Goal: Task Accomplishment & Management: Use online tool/utility

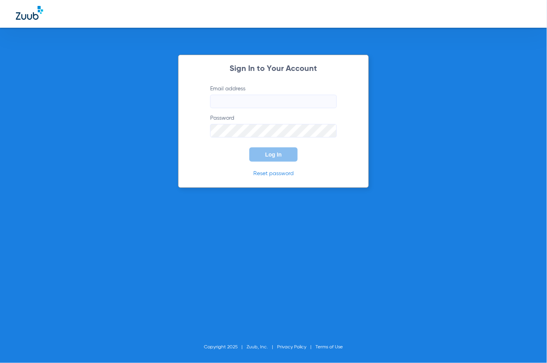
type input "[PERSON_NAME][EMAIL_ADDRESS][DOMAIN_NAME]"
click at [238, 154] on form "Email address [PERSON_NAME][EMAIL_ADDRESS][DOMAIN_NAME] Password Log In" at bounding box center [273, 123] width 150 height 77
click at [273, 158] on button "Log In" at bounding box center [273, 154] width 48 height 14
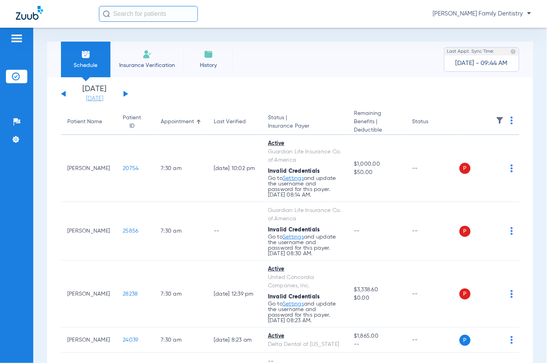
click at [102, 98] on link "[DATE]" at bounding box center [95, 99] width 48 height 8
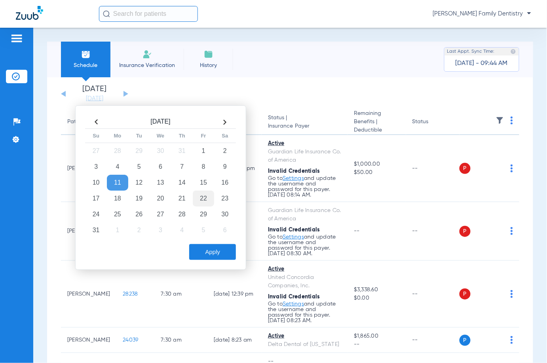
drag, startPoint x: 203, startPoint y: 200, endPoint x: 208, endPoint y: 196, distance: 6.0
click at [203, 200] on td "22" at bounding box center [203, 198] width 21 height 16
drag, startPoint x: 214, startPoint y: 249, endPoint x: 211, endPoint y: 211, distance: 38.1
click at [213, 249] on button "Apply" at bounding box center [212, 252] width 47 height 16
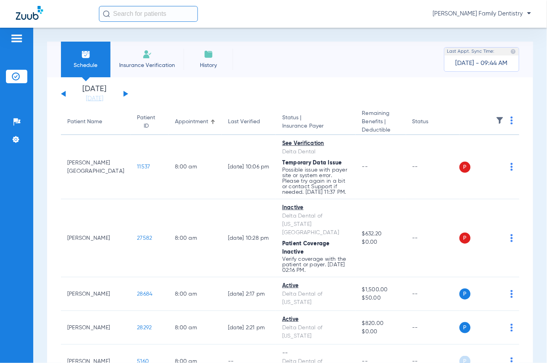
scroll to position [53, 0]
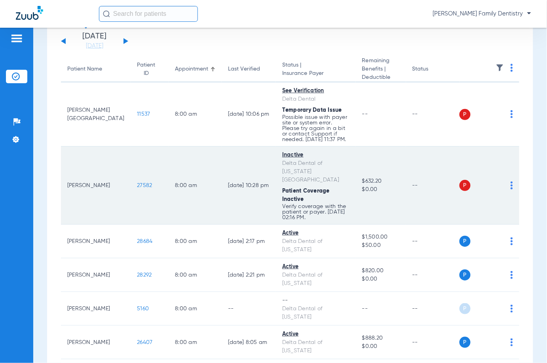
click at [500, 187] on div "P S" at bounding box center [487, 185] width 54 height 11
click at [511, 187] on img at bounding box center [512, 185] width 2 height 8
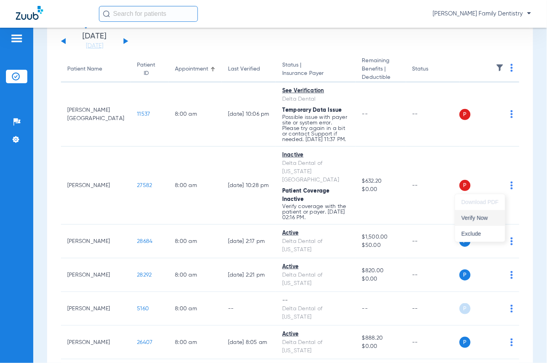
click at [487, 217] on span "Verify Now" at bounding box center [480, 218] width 37 height 6
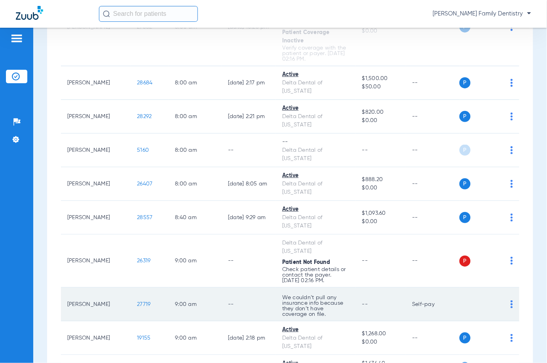
scroll to position [317, 0]
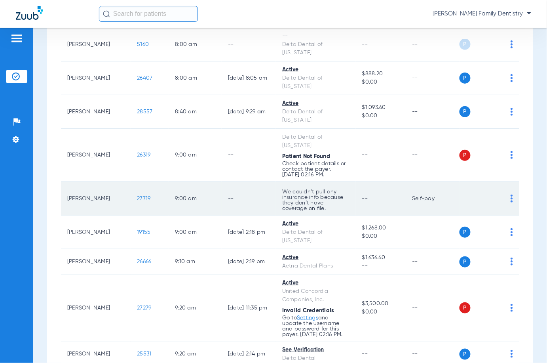
click at [502, 193] on div "P S" at bounding box center [487, 198] width 54 height 11
click at [511, 194] on img at bounding box center [512, 198] width 2 height 8
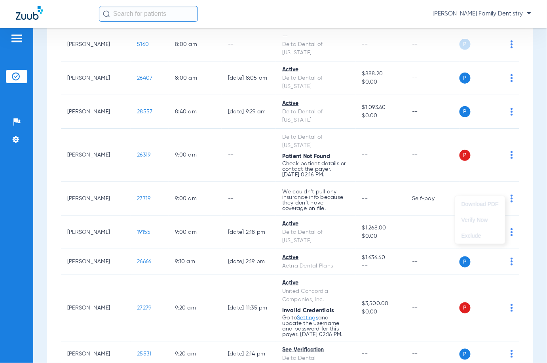
click at [409, 186] on div at bounding box center [273, 181] width 547 height 363
click at [222, 19] on div "[PERSON_NAME] Family Dentistry" at bounding box center [315, 14] width 432 height 16
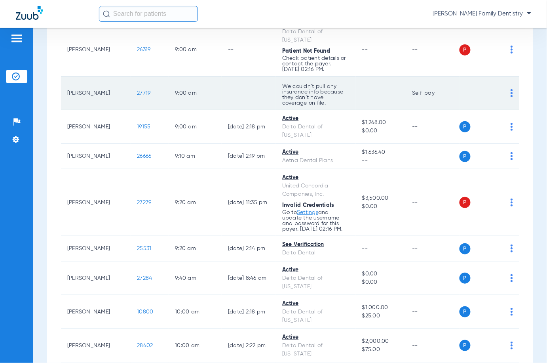
scroll to position [475, 0]
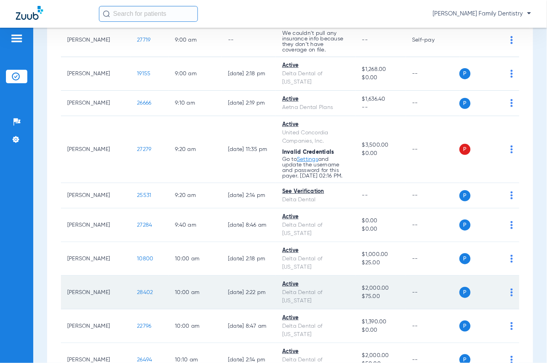
click at [500, 287] on div "P S" at bounding box center [487, 292] width 54 height 11
click at [511, 288] on img at bounding box center [512, 292] width 2 height 8
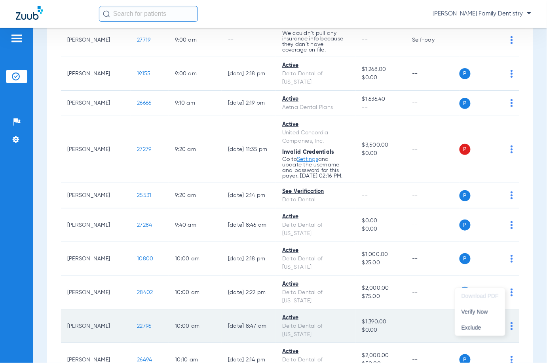
click at [484, 310] on span "Verify Now" at bounding box center [480, 312] width 37 height 6
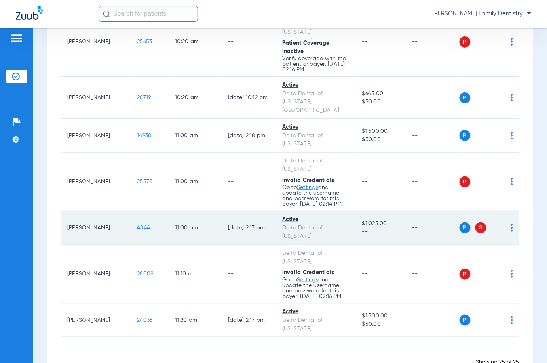
scroll to position [852, 0]
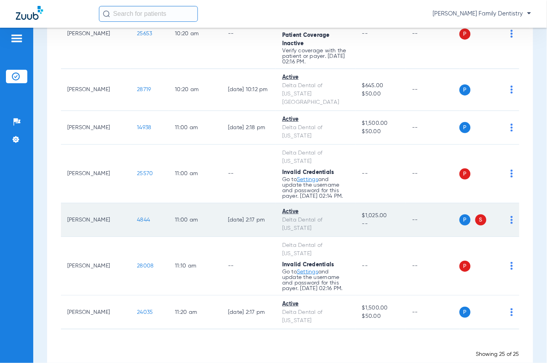
click at [511, 216] on img at bounding box center [512, 220] width 2 height 8
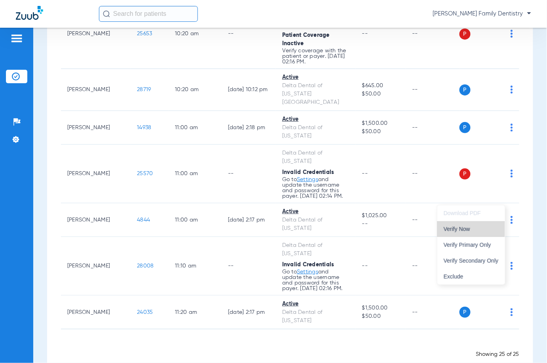
click at [455, 225] on button "Verify Now" at bounding box center [471, 229] width 68 height 16
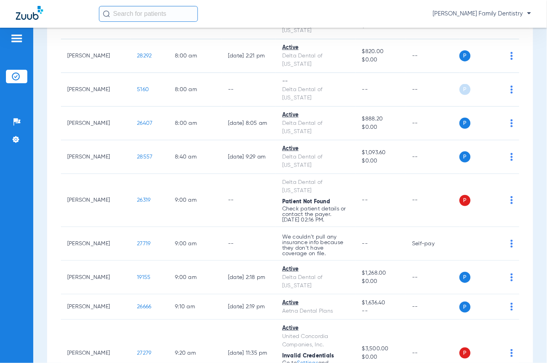
scroll to position [0, 0]
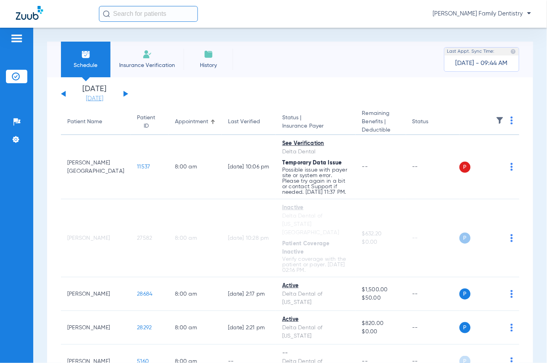
click at [88, 99] on link "[DATE]" at bounding box center [95, 99] width 48 height 8
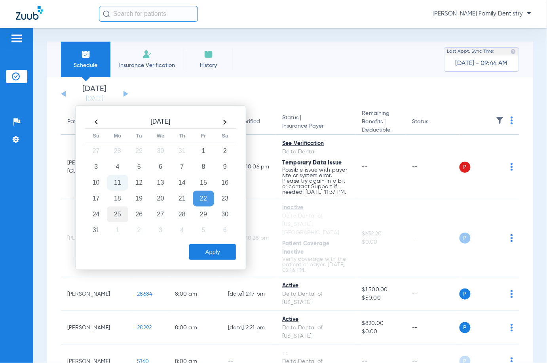
click at [116, 213] on td "25" at bounding box center [117, 214] width 21 height 16
click at [211, 245] on button "Apply" at bounding box center [212, 252] width 47 height 16
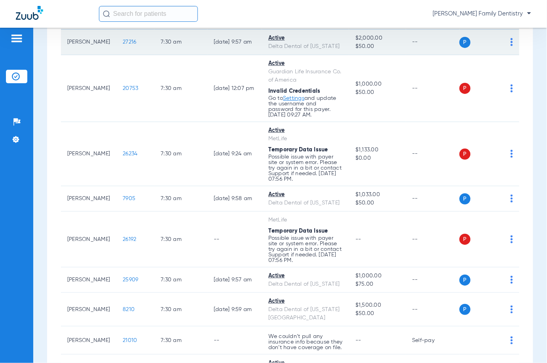
scroll to position [53, 0]
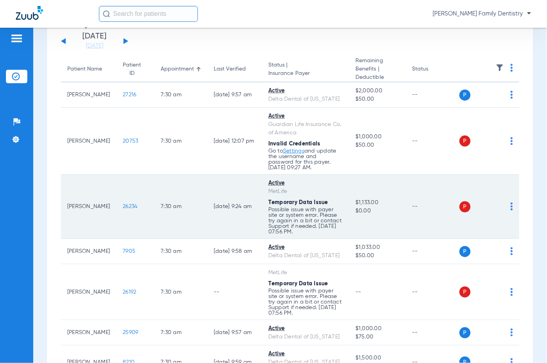
click at [500, 212] on div "P S" at bounding box center [487, 206] width 54 height 11
click at [502, 212] on div "P S" at bounding box center [487, 206] width 54 height 11
click at [506, 224] on td "P S" at bounding box center [490, 207] width 60 height 64
click at [502, 212] on div "P S" at bounding box center [487, 206] width 54 height 11
click at [511, 210] on img at bounding box center [512, 206] width 2 height 8
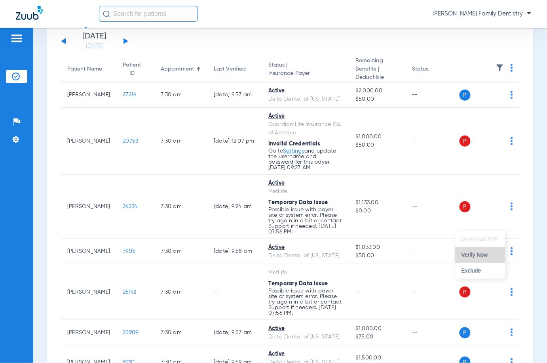
click at [494, 253] on span "Verify Now" at bounding box center [480, 255] width 37 height 6
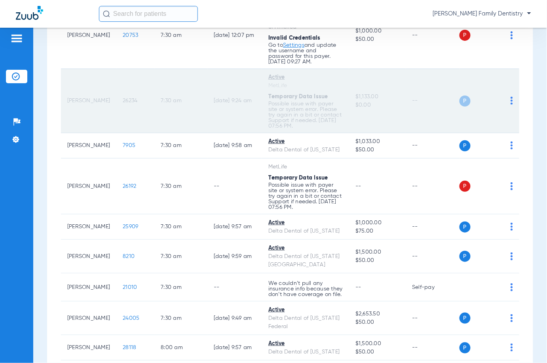
scroll to position [105, 0]
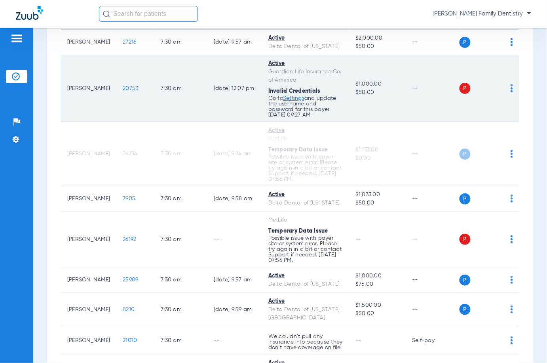
click at [506, 97] on td "P S" at bounding box center [490, 88] width 60 height 67
click at [511, 92] on img at bounding box center [512, 88] width 2 height 8
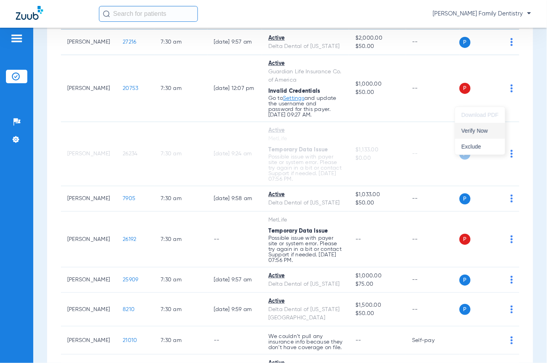
click at [481, 128] on span "Verify Now" at bounding box center [480, 131] width 37 height 6
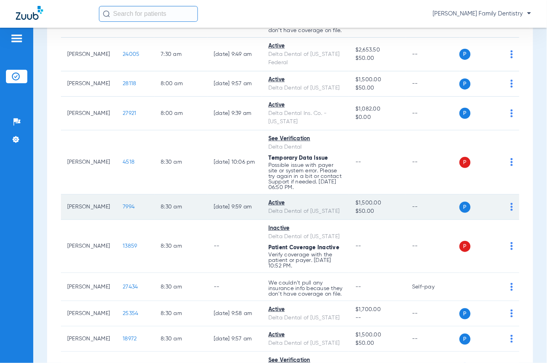
scroll to position [475, 0]
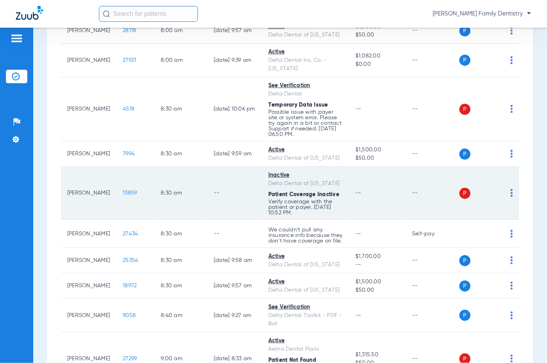
click at [511, 197] on img at bounding box center [512, 193] width 2 height 8
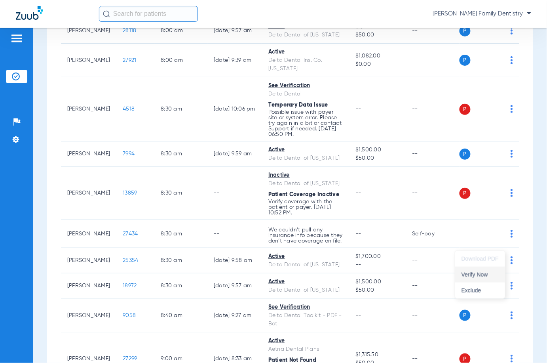
click at [479, 276] on span "Verify Now" at bounding box center [480, 275] width 37 height 6
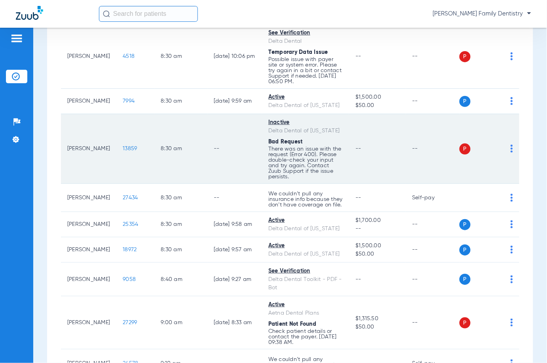
scroll to position [580, 0]
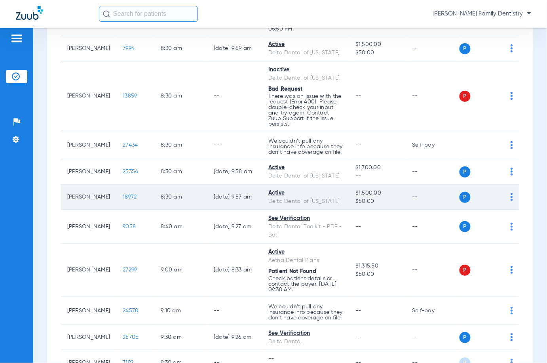
click at [511, 201] on img at bounding box center [512, 197] width 2 height 8
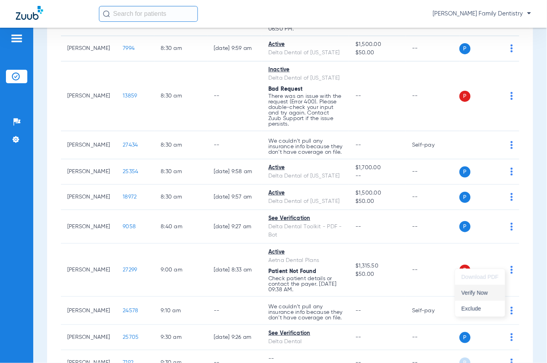
click at [480, 292] on span "Verify Now" at bounding box center [480, 293] width 37 height 6
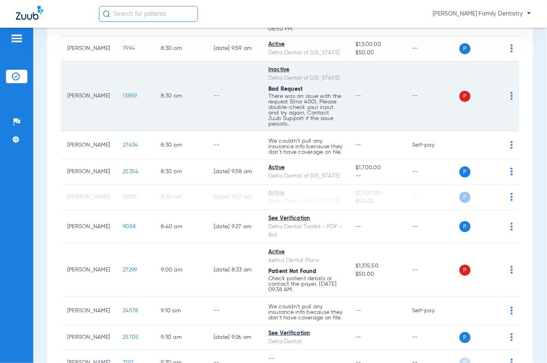
click at [511, 100] on img at bounding box center [512, 96] width 2 height 8
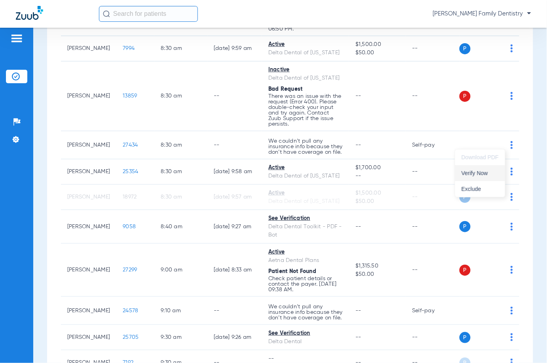
click at [486, 172] on span "Verify Now" at bounding box center [480, 173] width 37 height 6
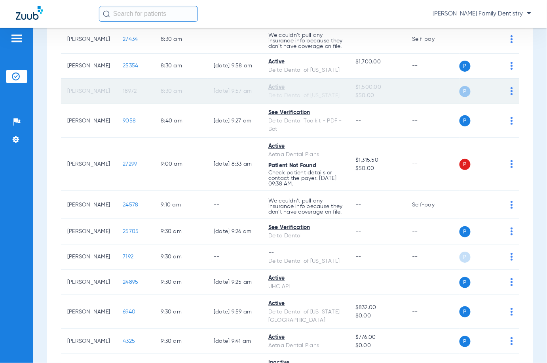
scroll to position [739, 0]
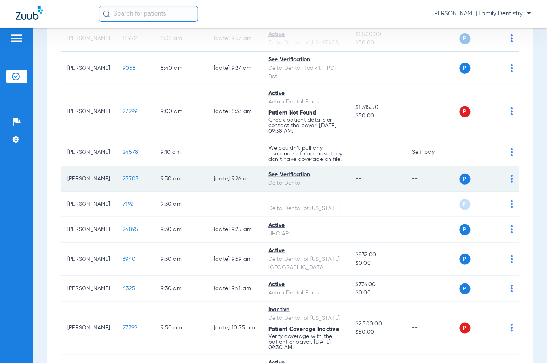
click at [511, 183] on img at bounding box center [512, 179] width 2 height 8
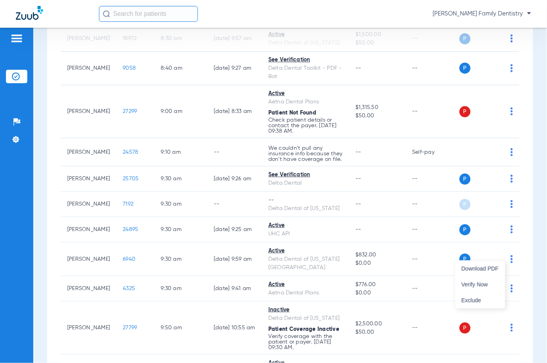
click at [238, 214] on div at bounding box center [273, 181] width 547 height 363
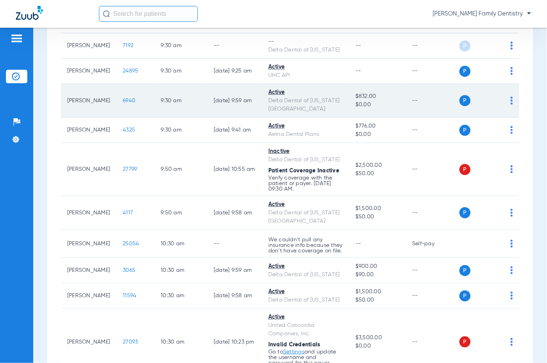
scroll to position [950, 0]
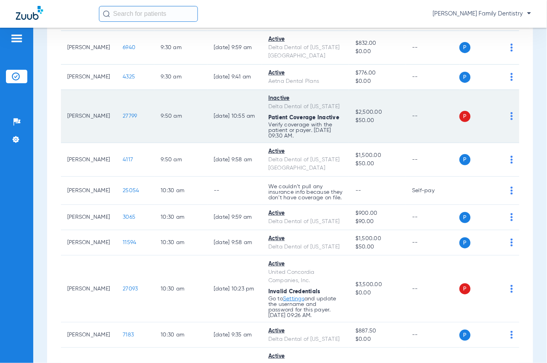
click at [502, 122] on div "P S" at bounding box center [487, 116] width 54 height 11
click at [511, 120] on img at bounding box center [512, 116] width 2 height 8
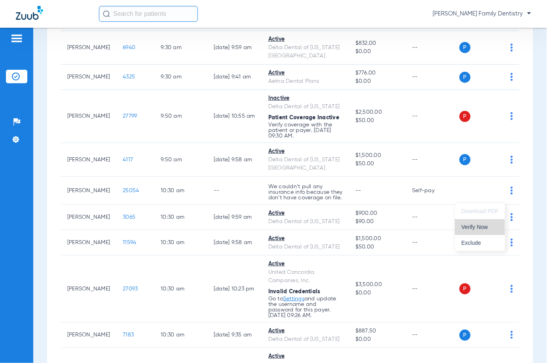
click at [484, 227] on span "Verify Now" at bounding box center [480, 227] width 37 height 6
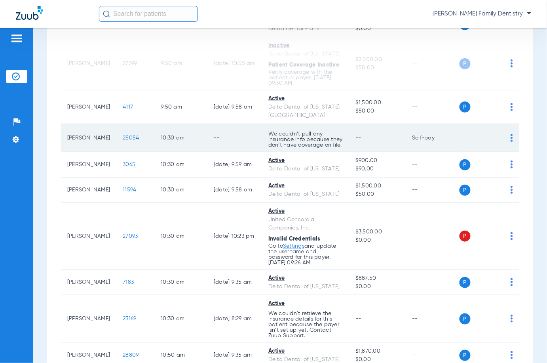
scroll to position [1055, 0]
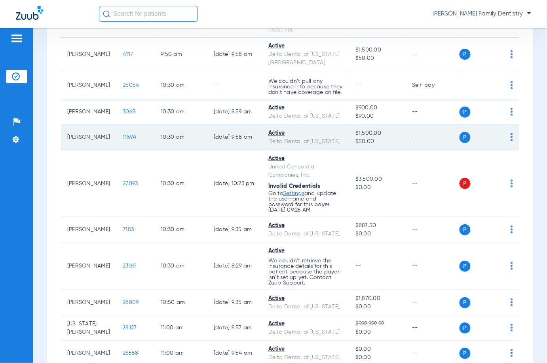
click at [511, 141] on img at bounding box center [512, 137] width 2 height 8
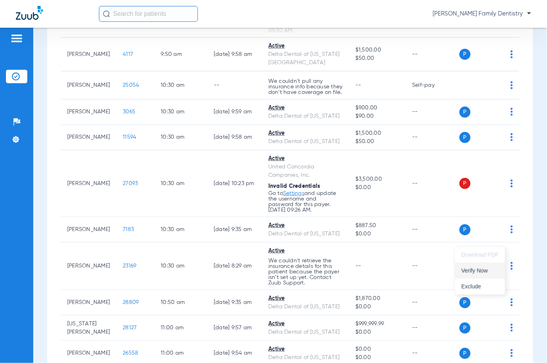
click at [477, 269] on span "Verify Now" at bounding box center [480, 271] width 37 height 6
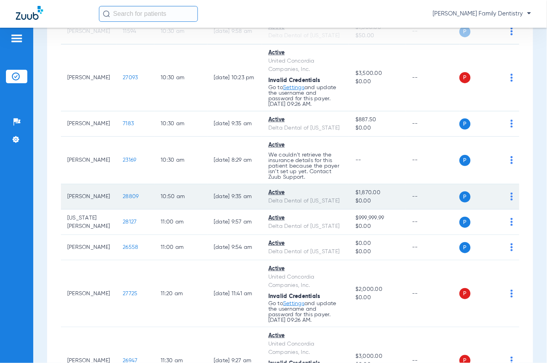
scroll to position [1267, 0]
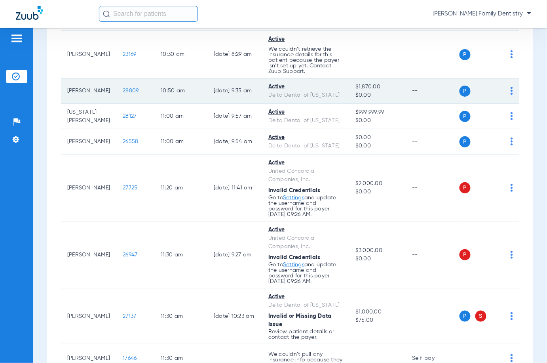
click at [505, 104] on td "P S" at bounding box center [490, 90] width 60 height 25
click at [511, 95] on img at bounding box center [512, 91] width 2 height 8
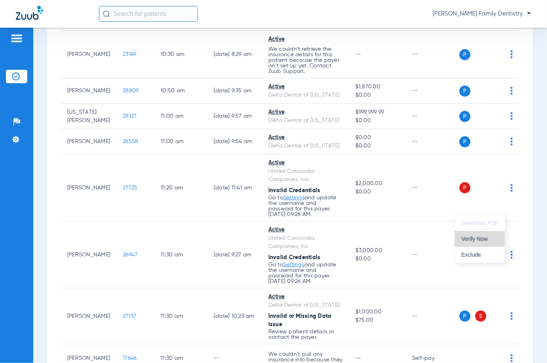
click at [476, 238] on span "Verify Now" at bounding box center [480, 239] width 37 height 6
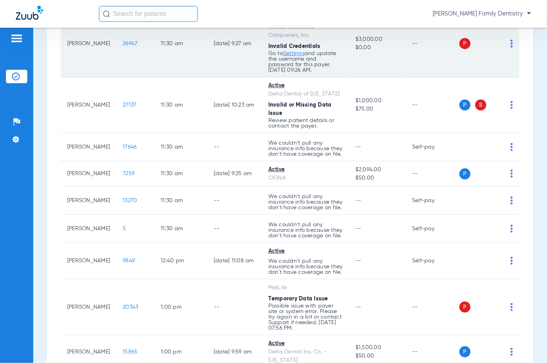
scroll to position [1531, 0]
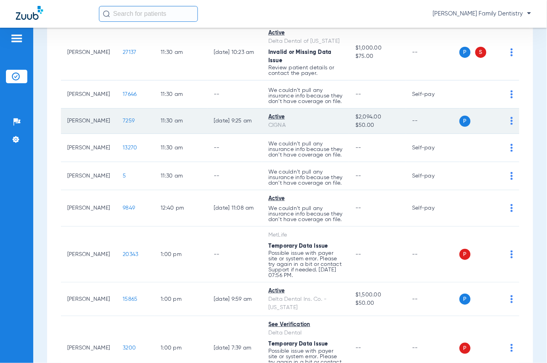
click at [502, 127] on div "P S" at bounding box center [487, 121] width 54 height 11
click at [511, 125] on img at bounding box center [512, 121] width 2 height 8
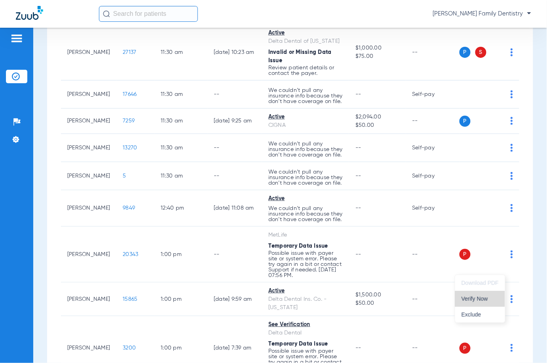
click at [477, 298] on span "Verify Now" at bounding box center [480, 299] width 37 height 6
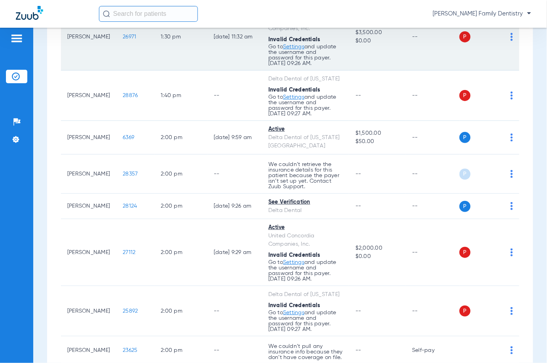
scroll to position [2164, 0]
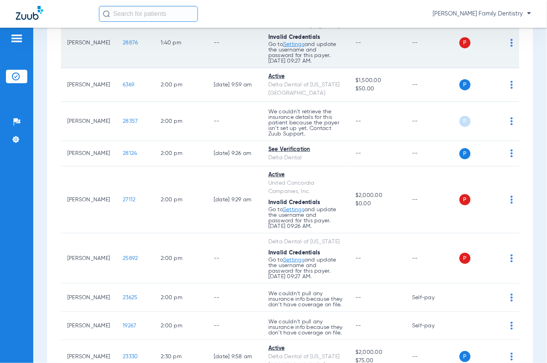
click at [511, 47] on img at bounding box center [512, 43] width 2 height 8
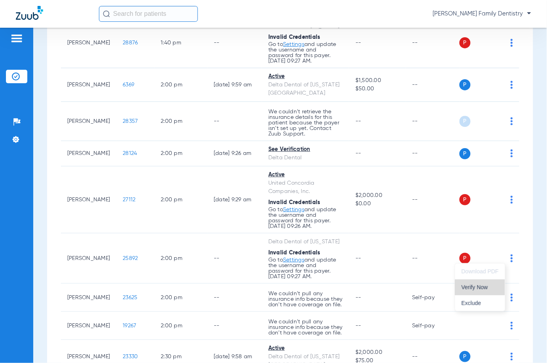
click at [480, 287] on span "Verify Now" at bounding box center [480, 287] width 37 height 6
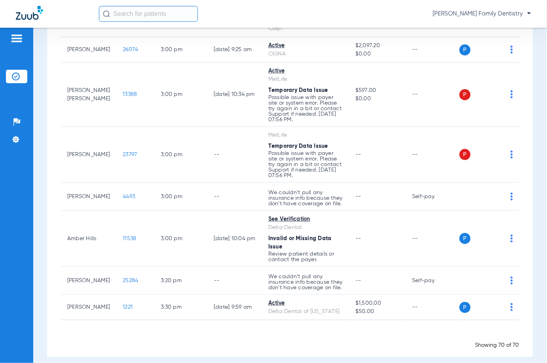
scroll to position [2639, 0]
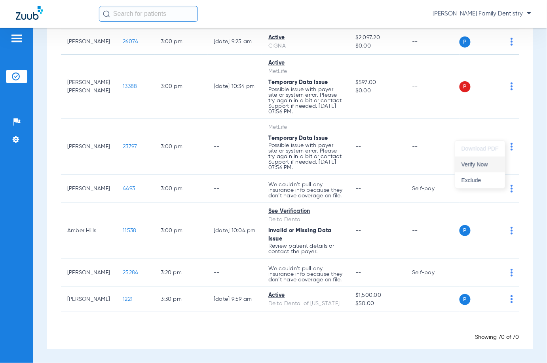
click at [477, 162] on span "Verify Now" at bounding box center [480, 165] width 37 height 6
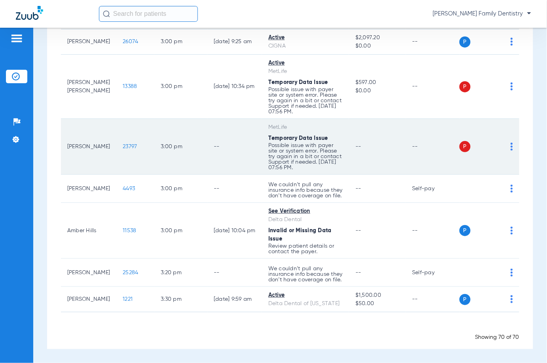
scroll to position [2797, 0]
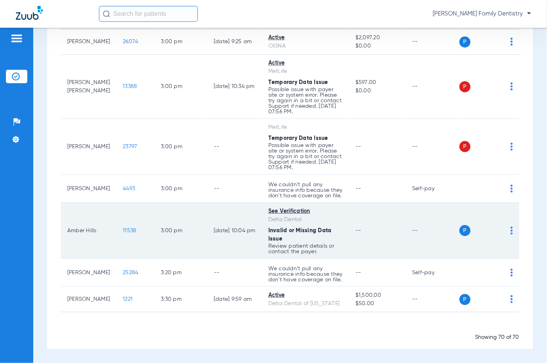
click at [511, 234] on img at bounding box center [512, 230] width 2 height 8
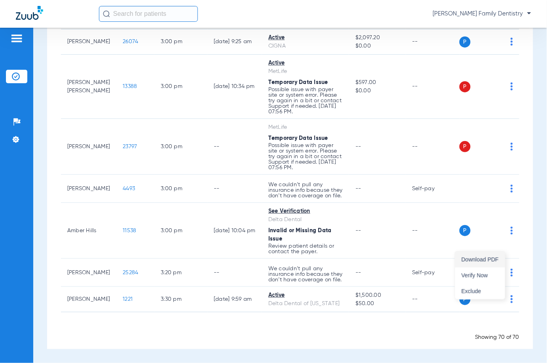
click at [482, 258] on span "Download PDF" at bounding box center [480, 260] width 37 height 6
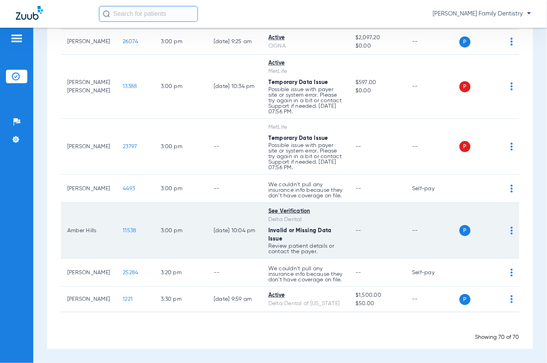
click at [506, 244] on td "P S" at bounding box center [490, 231] width 60 height 56
click at [511, 234] on img at bounding box center [512, 230] width 2 height 8
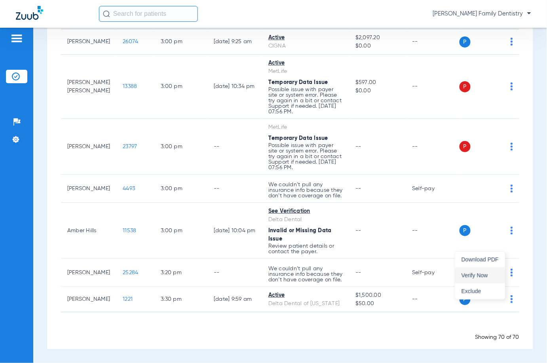
click at [483, 271] on button "Verify Now" at bounding box center [480, 275] width 50 height 16
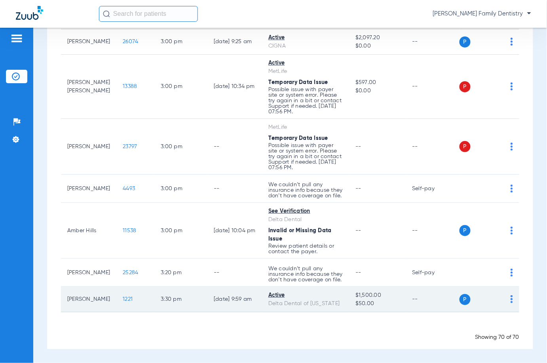
click at [511, 295] on img at bounding box center [512, 299] width 2 height 8
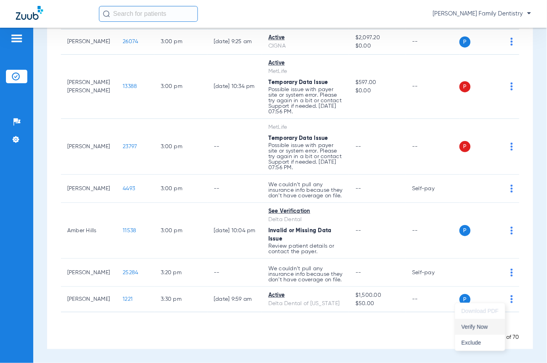
click at [487, 327] on span "Verify Now" at bounding box center [480, 327] width 37 height 6
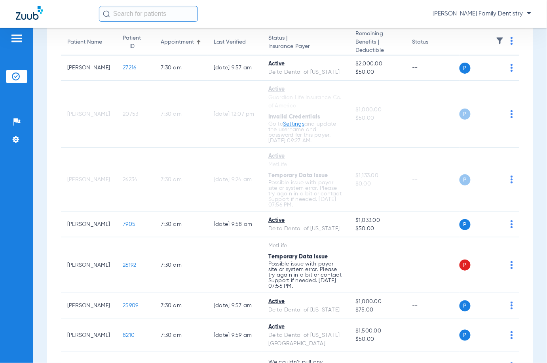
scroll to position [0, 0]
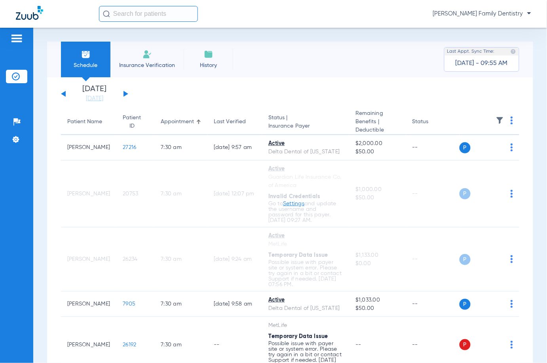
click at [124, 93] on button at bounding box center [126, 94] width 5 height 6
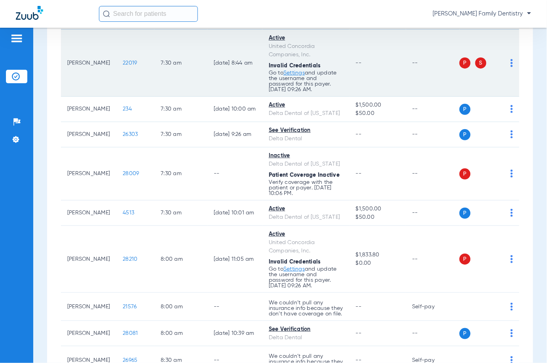
scroll to position [53, 0]
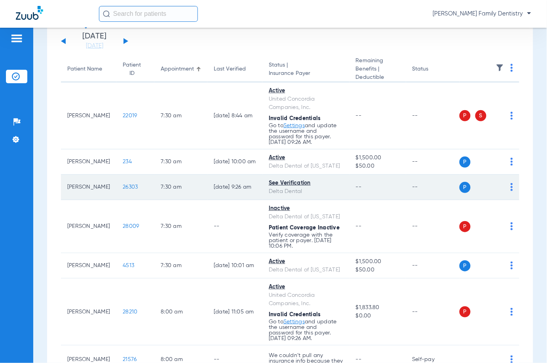
click at [501, 193] on div "P S" at bounding box center [487, 187] width 54 height 11
click at [511, 191] on img at bounding box center [512, 187] width 2 height 8
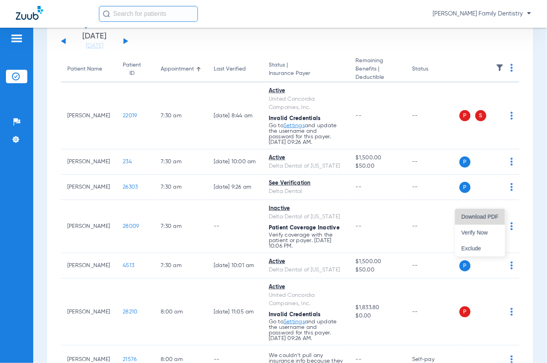
click at [480, 216] on span "Download PDF" at bounding box center [480, 217] width 37 height 6
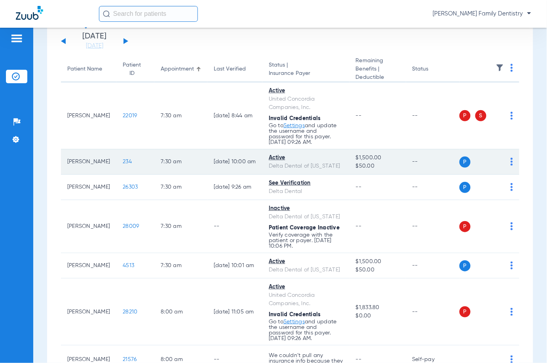
click at [511, 165] on img at bounding box center [512, 162] width 2 height 8
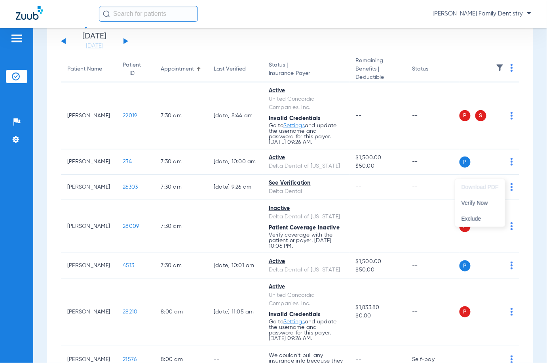
click at [41, 160] on div at bounding box center [273, 181] width 547 height 363
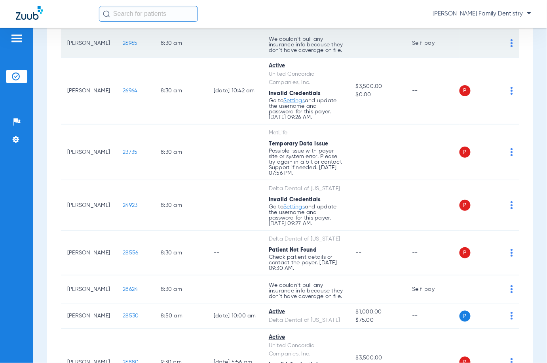
scroll to position [475, 0]
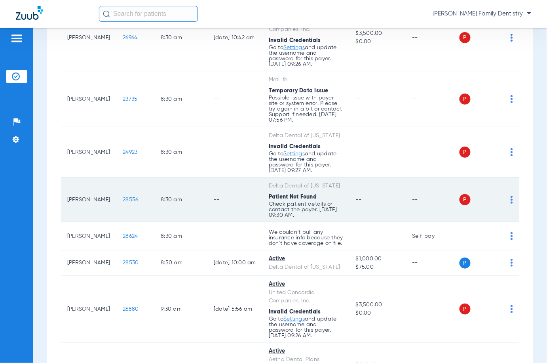
click at [511, 203] on img at bounding box center [512, 200] width 2 height 8
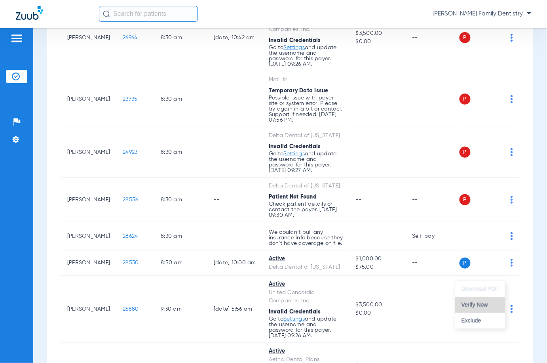
click at [485, 304] on span "Verify Now" at bounding box center [480, 305] width 37 height 6
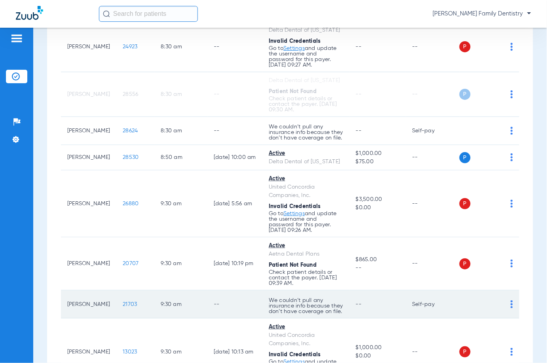
scroll to position [686, 0]
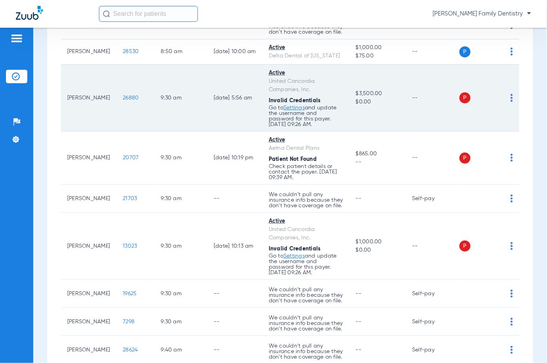
click at [511, 102] on img at bounding box center [512, 98] width 2 height 8
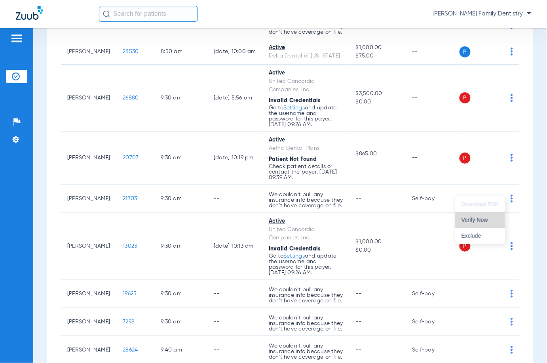
click at [488, 217] on span "Verify Now" at bounding box center [480, 220] width 37 height 6
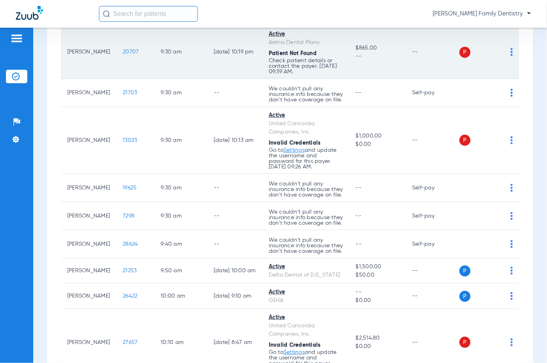
scroll to position [897, 0]
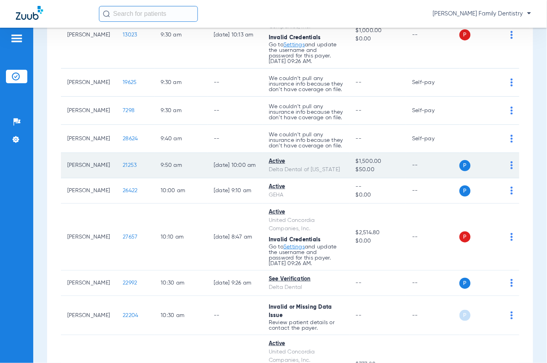
click at [511, 169] on img at bounding box center [512, 165] width 2 height 8
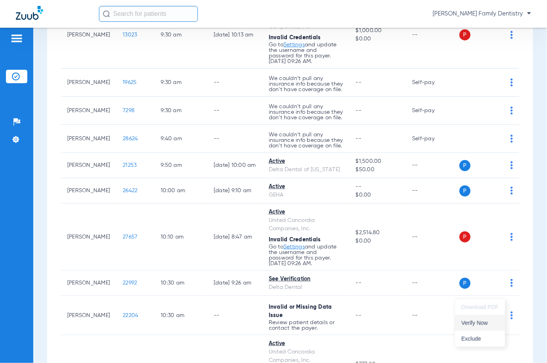
click at [480, 320] on span "Verify Now" at bounding box center [480, 323] width 37 height 6
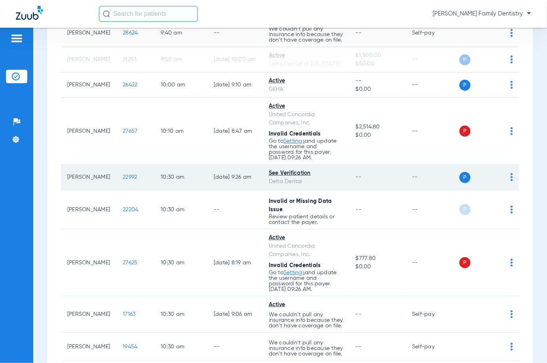
scroll to position [1055, 0]
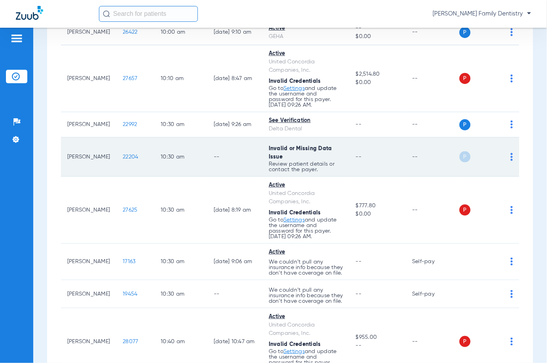
click at [511, 161] on img at bounding box center [512, 157] width 2 height 8
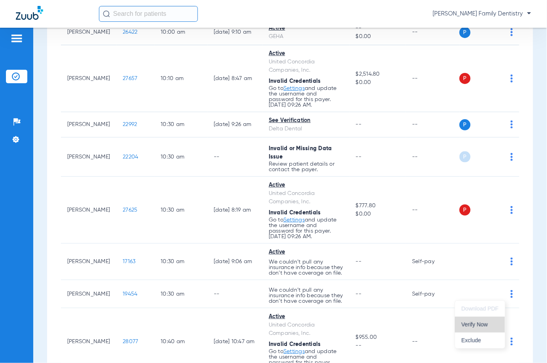
click at [489, 321] on span "Verify Now" at bounding box center [480, 324] width 37 height 6
click at [45, 154] on div "Schedule Insurance Verification History Last Appt. Sync Time: [DATE] - 09:58 AM…" at bounding box center [290, 195] width 514 height 335
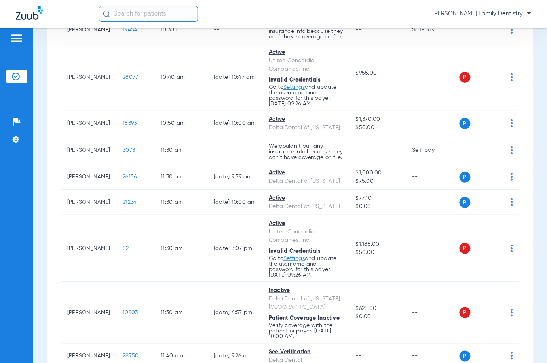
scroll to position [1425, 0]
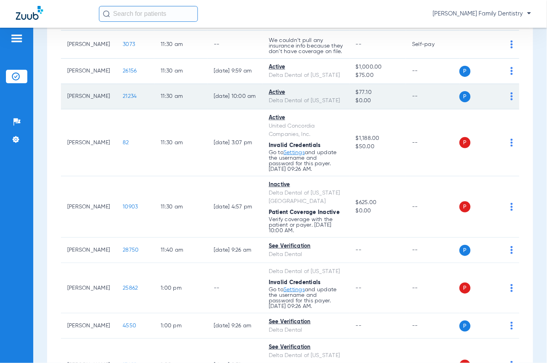
click at [506, 109] on td "P S" at bounding box center [490, 96] width 60 height 25
click at [502, 102] on div "P S" at bounding box center [487, 96] width 54 height 11
click at [511, 100] on img at bounding box center [512, 96] width 2 height 8
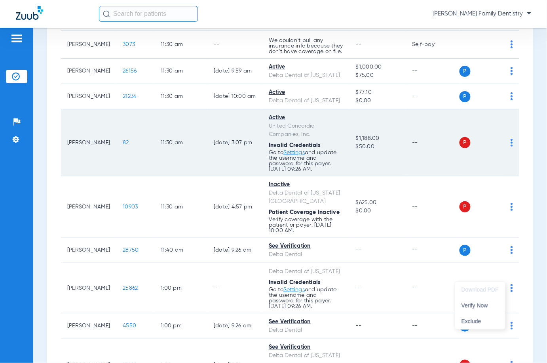
drag, startPoint x: 485, startPoint y: 300, endPoint x: 475, endPoint y: 293, distance: 11.9
click at [485, 300] on button "Verify Now" at bounding box center [480, 305] width 50 height 16
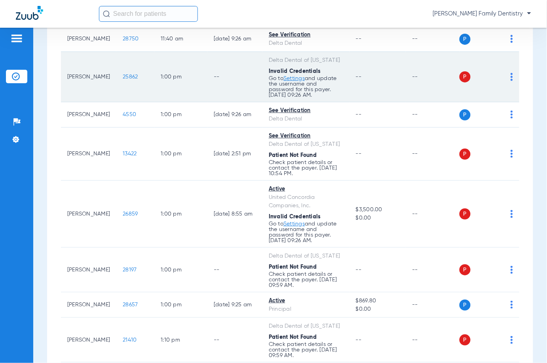
scroll to position [1689, 0]
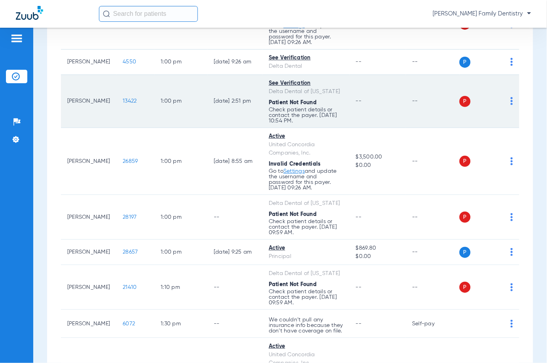
click at [511, 105] on img at bounding box center [512, 101] width 2 height 8
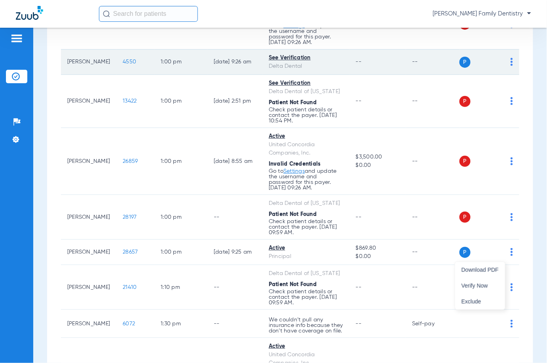
click at [475, 283] on span "Verify Now" at bounding box center [480, 286] width 37 height 6
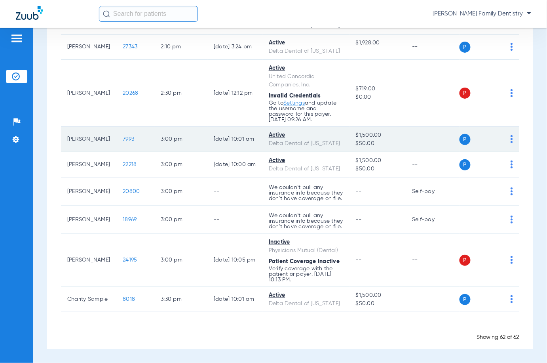
scroll to position [2428, 0]
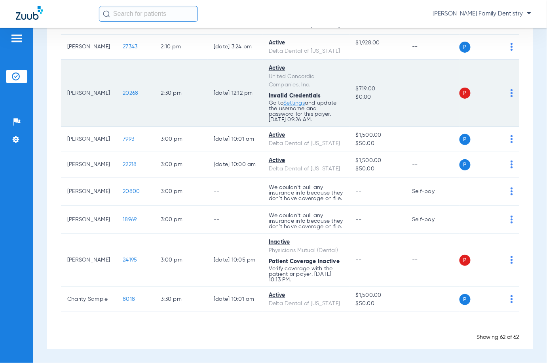
click at [511, 97] on img at bounding box center [512, 93] width 2 height 8
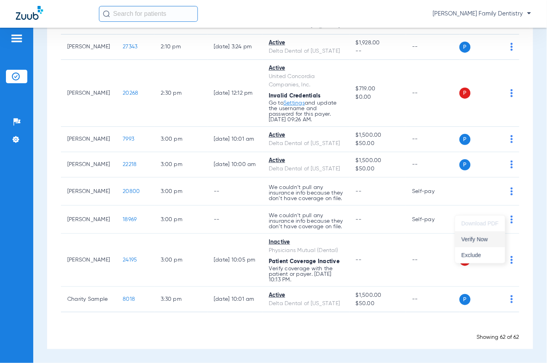
click at [489, 238] on span "Verify Now" at bounding box center [480, 239] width 37 height 6
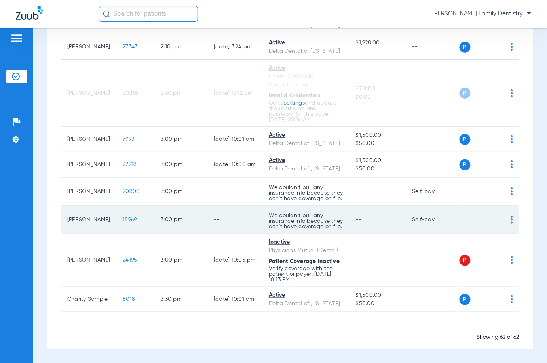
scroll to position [2599, 0]
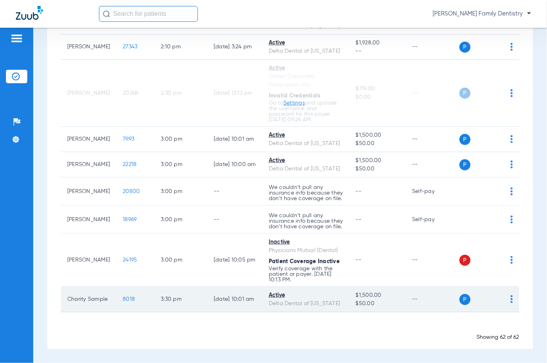
click at [511, 295] on img at bounding box center [512, 299] width 2 height 8
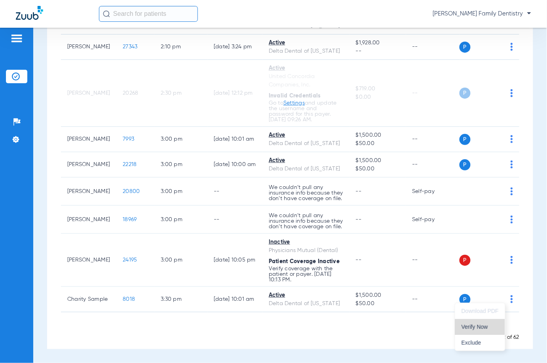
click at [479, 324] on span "Verify Now" at bounding box center [480, 327] width 37 height 6
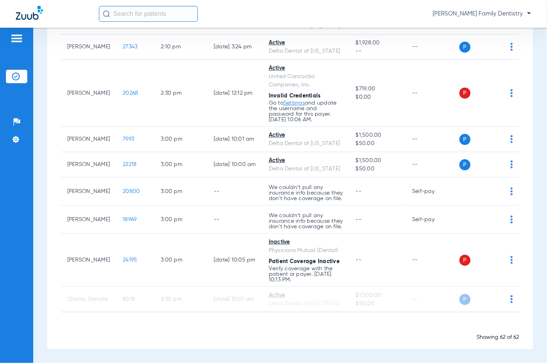
scroll to position [2588, 0]
click at [42, 117] on div "Schedule Insurance Verification History Last Appt. Sync Time: [DATE] - 10:20 AM…" at bounding box center [290, 195] width 514 height 335
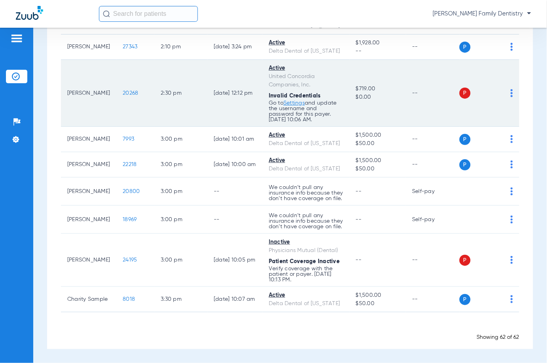
click at [511, 97] on img at bounding box center [512, 93] width 2 height 8
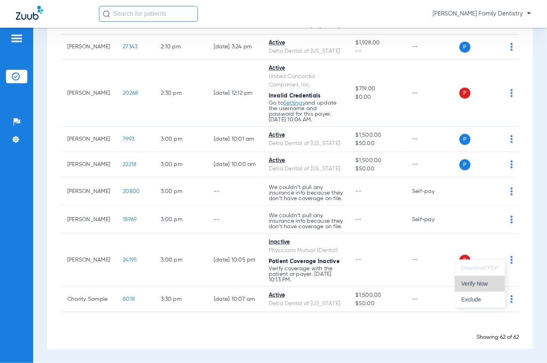
click at [487, 283] on span "Verify Now" at bounding box center [480, 284] width 37 height 6
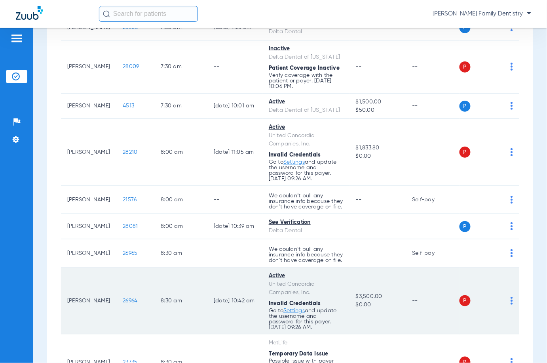
scroll to position [0, 0]
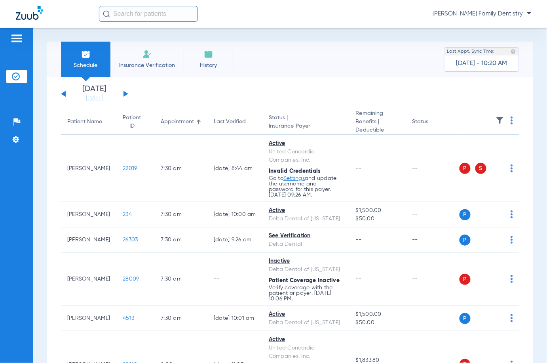
click at [127, 94] on button at bounding box center [126, 94] width 5 height 6
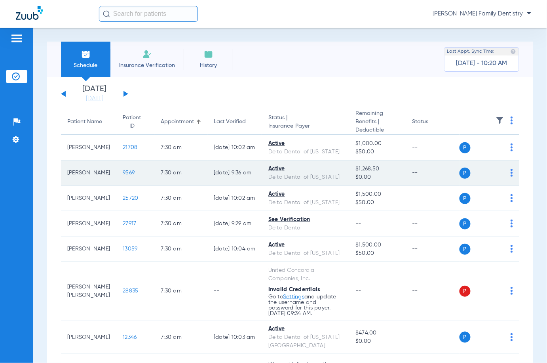
click at [506, 180] on td "P S" at bounding box center [490, 172] width 60 height 25
click at [511, 177] on img at bounding box center [512, 173] width 2 height 8
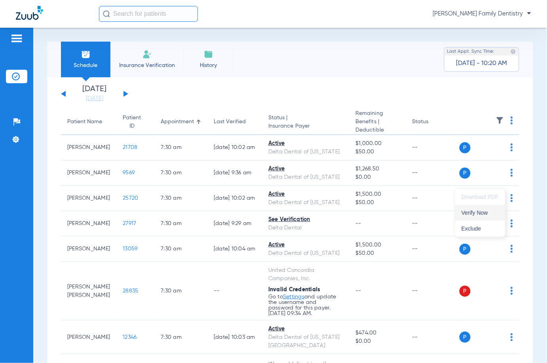
click at [483, 211] on span "Verify Now" at bounding box center [480, 213] width 37 height 6
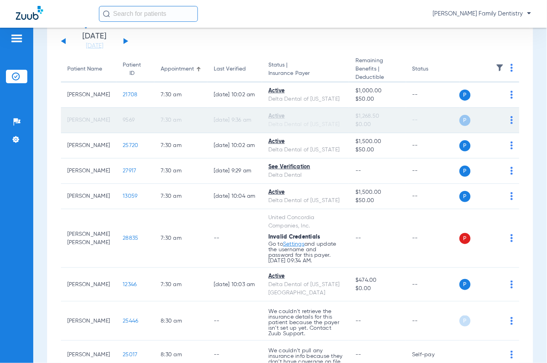
scroll to position [105, 0]
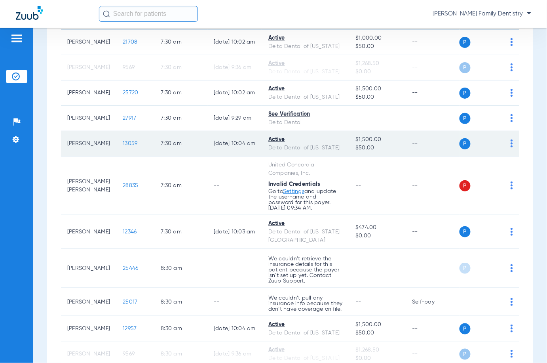
click at [503, 149] on div "P S" at bounding box center [487, 143] width 54 height 11
click at [511, 147] on img at bounding box center [512, 143] width 2 height 8
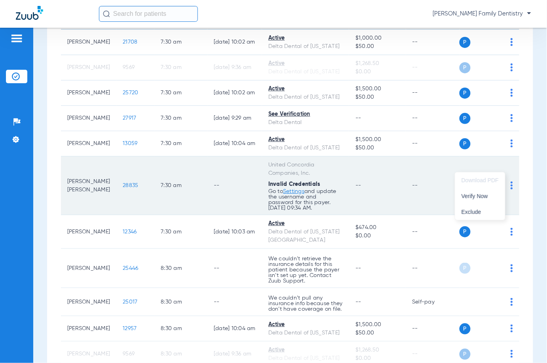
drag, startPoint x: 488, startPoint y: 194, endPoint x: 463, endPoint y: 198, distance: 25.3
click at [487, 194] on span "Verify Now" at bounding box center [480, 196] width 37 height 6
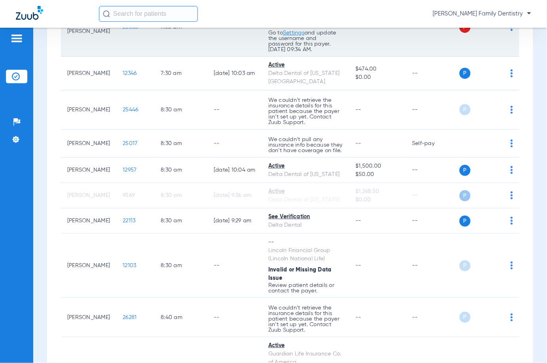
scroll to position [317, 0]
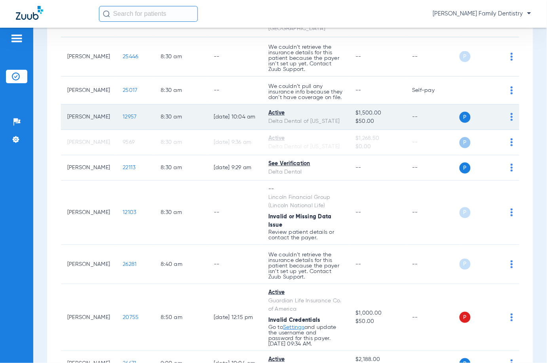
click at [511, 121] on img at bounding box center [512, 117] width 2 height 8
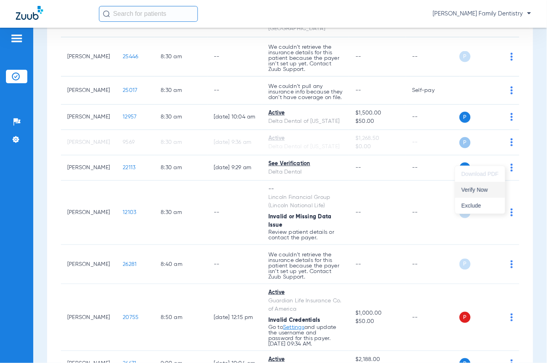
click at [482, 186] on button "Verify Now" at bounding box center [480, 190] width 50 height 16
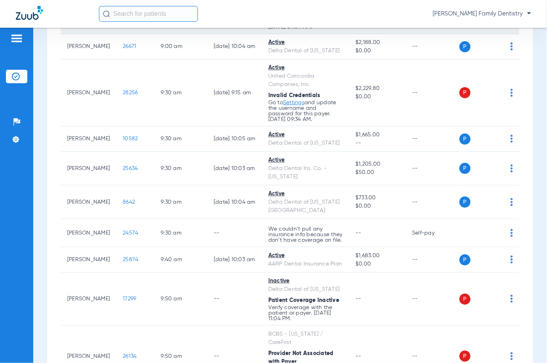
scroll to position [686, 0]
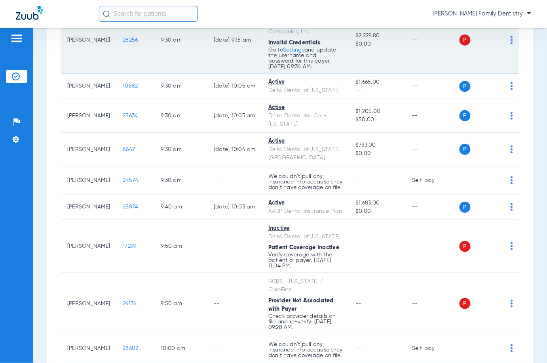
click at [511, 44] on img at bounding box center [512, 40] width 2 height 8
click at [485, 137] on button "Verify Now" at bounding box center [480, 134] width 50 height 16
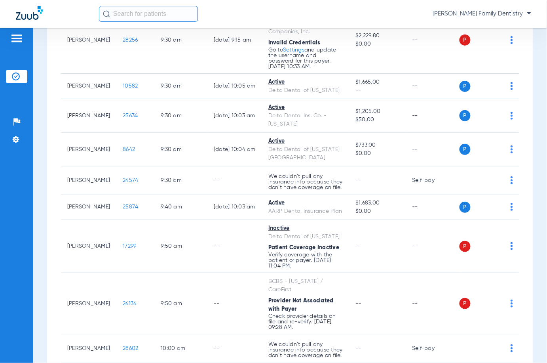
click at [38, 118] on div "Schedule Insurance Verification History Last Appt. Sync Time: [DATE] - 10:31 AM…" at bounding box center [290, 195] width 514 height 335
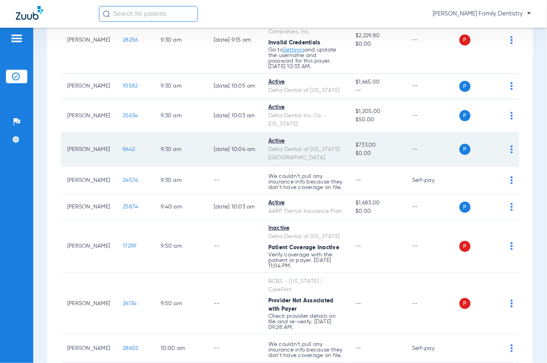
click at [502, 155] on div "P S" at bounding box center [487, 149] width 54 height 11
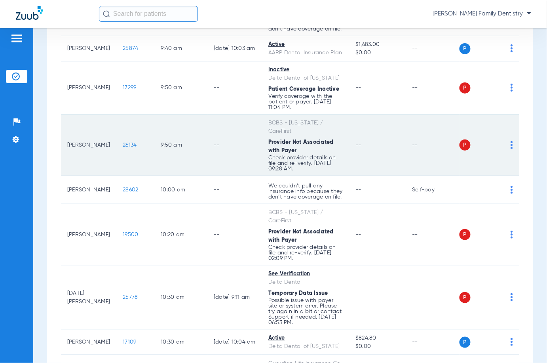
scroll to position [950, 0]
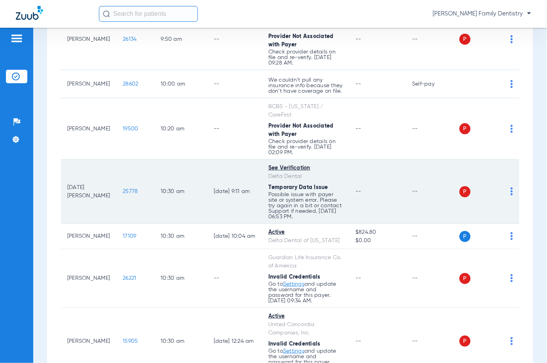
click at [511, 195] on img at bounding box center [512, 191] width 2 height 8
click at [489, 321] on span "Verify Now" at bounding box center [480, 323] width 37 height 6
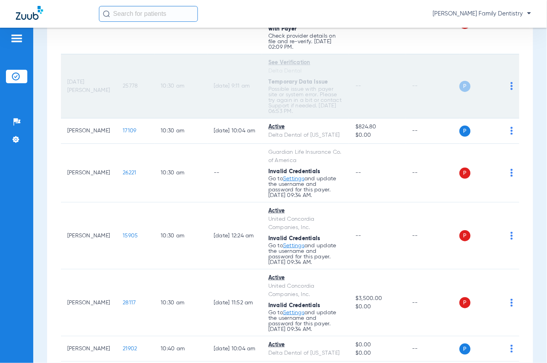
scroll to position [1109, 0]
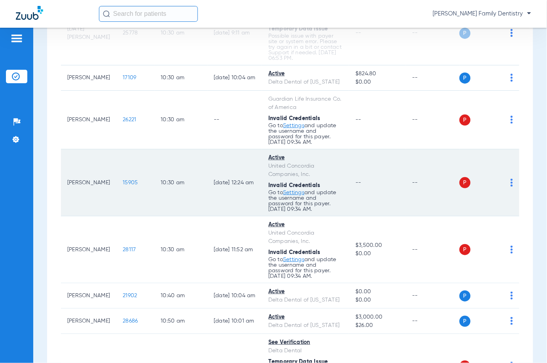
click at [511, 186] on img at bounding box center [512, 183] width 2 height 8
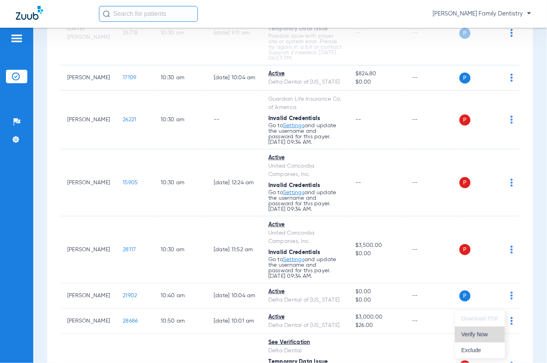
click at [477, 334] on span "Verify Now" at bounding box center [480, 334] width 37 height 6
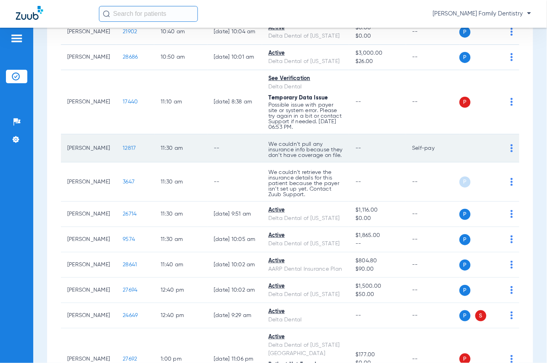
scroll to position [1425, 0]
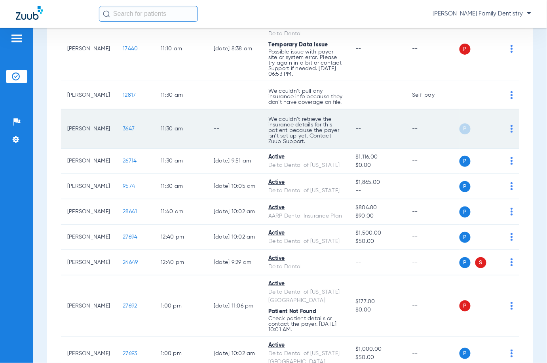
click at [511, 133] on img at bounding box center [512, 129] width 2 height 8
drag, startPoint x: 483, startPoint y: 317, endPoint x: 450, endPoint y: 301, distance: 36.8
click at [482, 317] on span "Verify Now" at bounding box center [480, 317] width 37 height 6
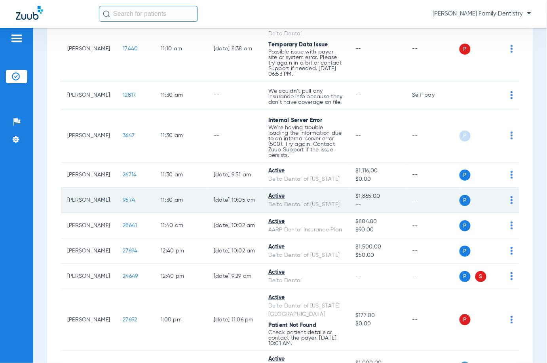
scroll to position [1531, 0]
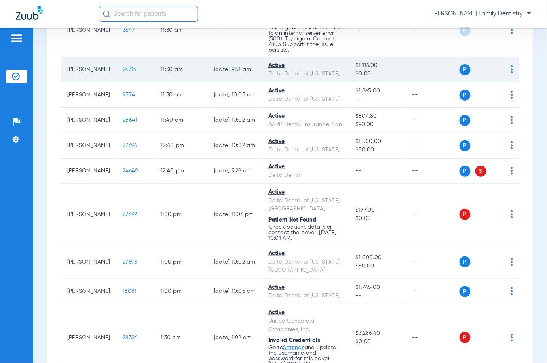
click at [511, 73] on img at bounding box center [512, 69] width 2 height 8
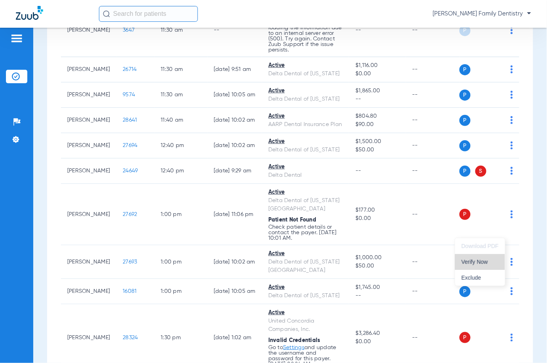
click at [473, 259] on span "Verify Now" at bounding box center [480, 262] width 37 height 6
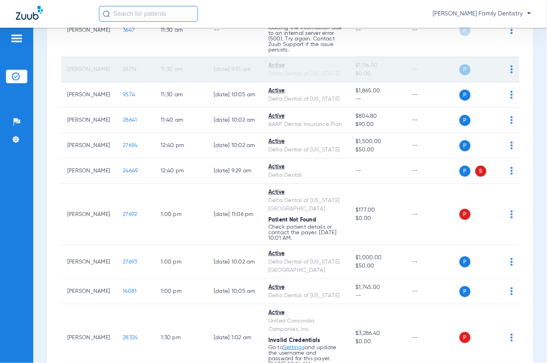
scroll to position [1689, 0]
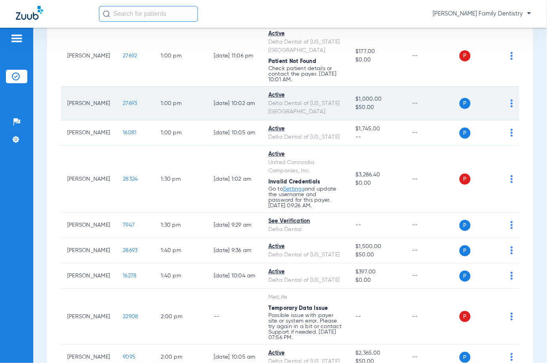
click at [511, 107] on img at bounding box center [512, 103] width 2 height 8
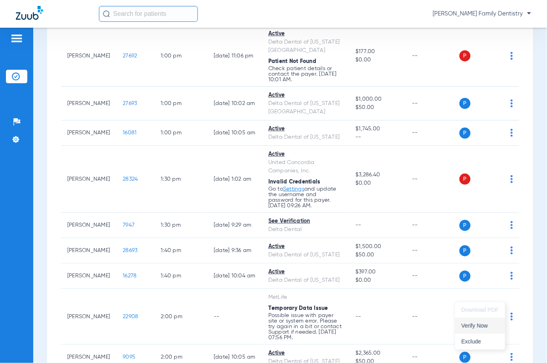
click at [473, 320] on button "Verify Now" at bounding box center [480, 326] width 50 height 16
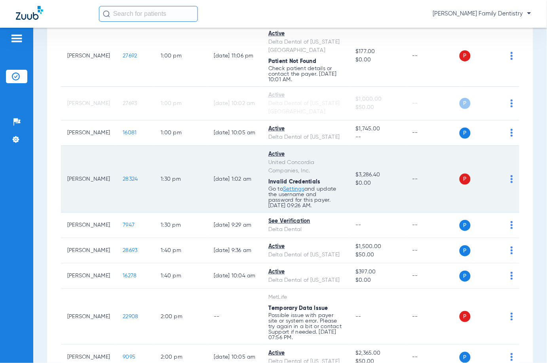
scroll to position [1795, 0]
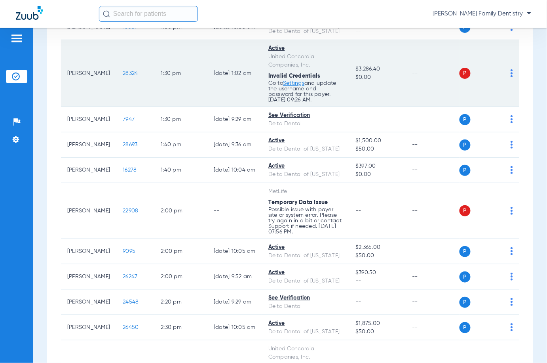
drag, startPoint x: 504, startPoint y: 274, endPoint x: 500, endPoint y: 275, distance: 4.0
click at [511, 77] on img at bounding box center [512, 73] width 2 height 8
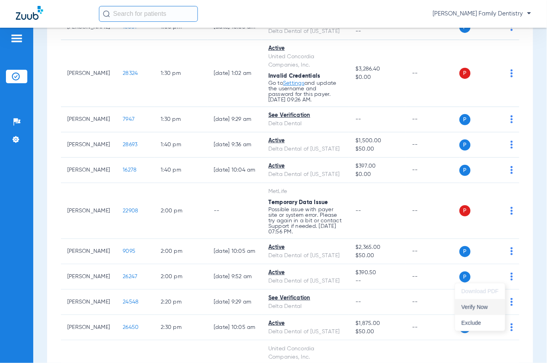
click at [477, 306] on span "Verify Now" at bounding box center [480, 307] width 37 height 6
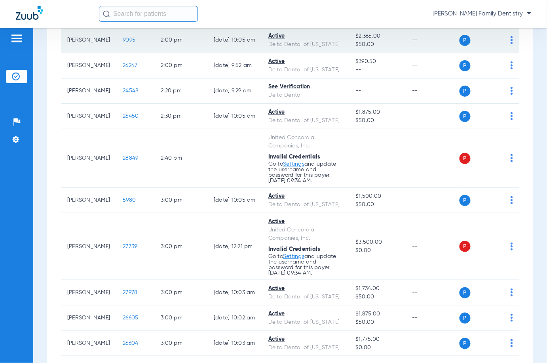
scroll to position [2059, 0]
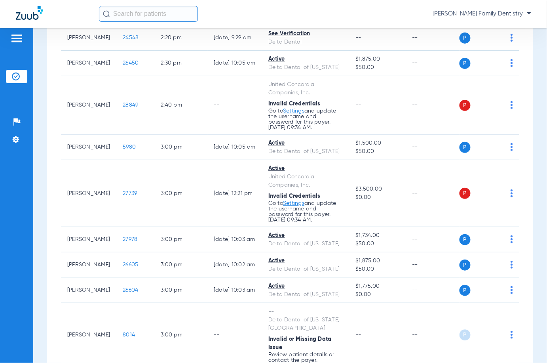
click at [485, 195] on span "Verify Now" at bounding box center [480, 195] width 37 height 6
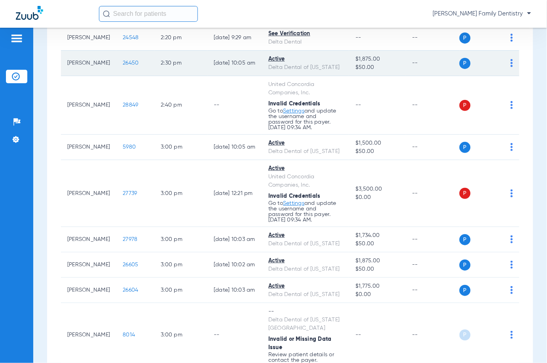
click at [502, 69] on div "P S" at bounding box center [487, 63] width 54 height 11
click at [501, 69] on div "P S" at bounding box center [487, 63] width 54 height 11
click at [511, 67] on img at bounding box center [512, 63] width 2 height 8
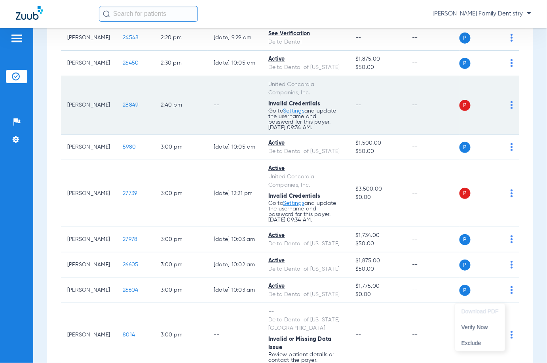
drag, startPoint x: 488, startPoint y: 327, endPoint x: 484, endPoint y: 318, distance: 9.6
click at [487, 327] on span "Verify Now" at bounding box center [480, 327] width 37 height 6
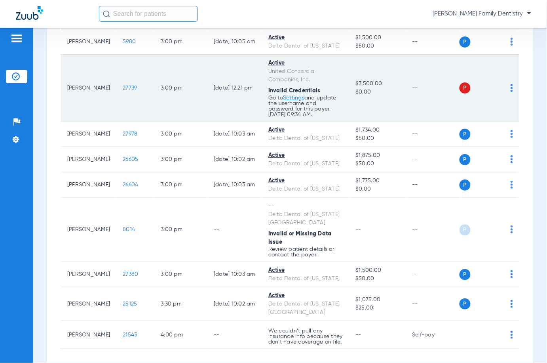
scroll to position [2217, 0]
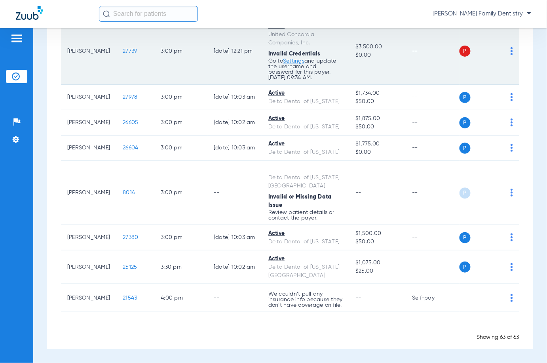
click at [511, 55] on img at bounding box center [512, 51] width 2 height 8
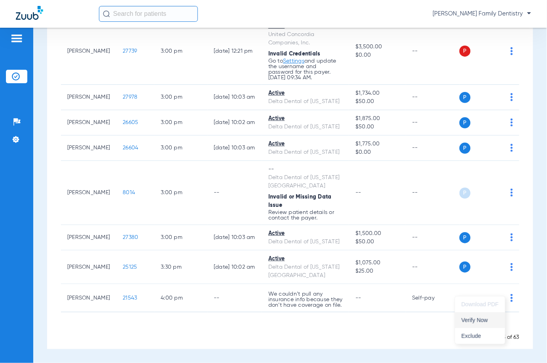
click at [483, 317] on span "Verify Now" at bounding box center [480, 320] width 37 height 6
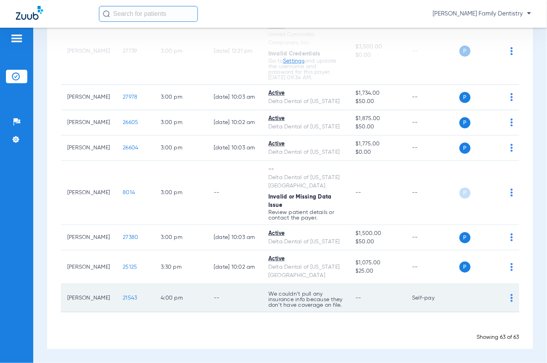
scroll to position [2481, 0]
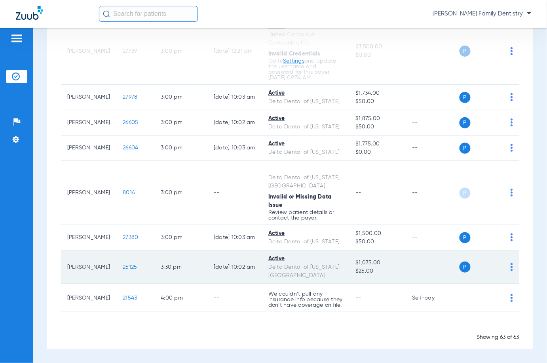
click at [506, 274] on td "P S" at bounding box center [490, 267] width 60 height 34
drag, startPoint x: 504, startPoint y: 276, endPoint x: 499, endPoint y: 280, distance: 6.0
click at [511, 271] on img at bounding box center [512, 267] width 2 height 8
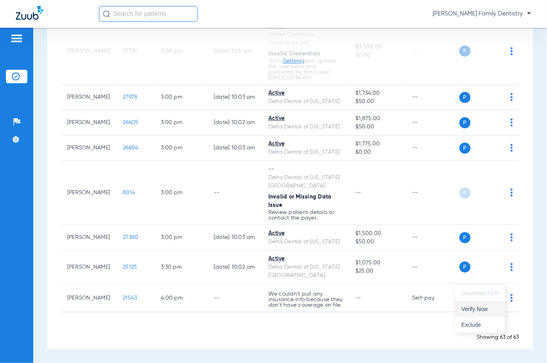
click at [470, 307] on span "Verify Now" at bounding box center [480, 309] width 37 height 6
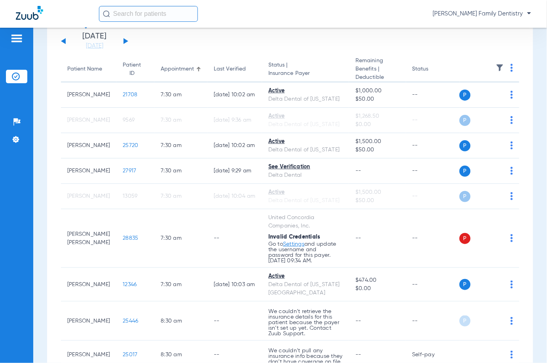
scroll to position [0, 0]
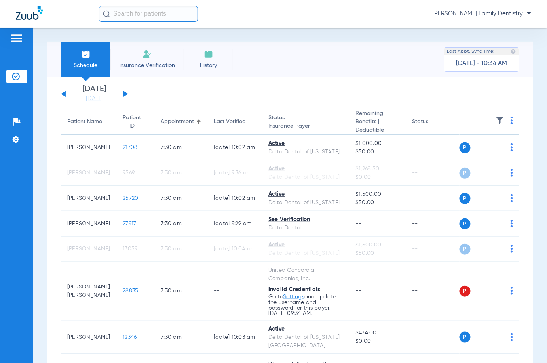
click at [124, 95] on button at bounding box center [126, 94] width 5 height 6
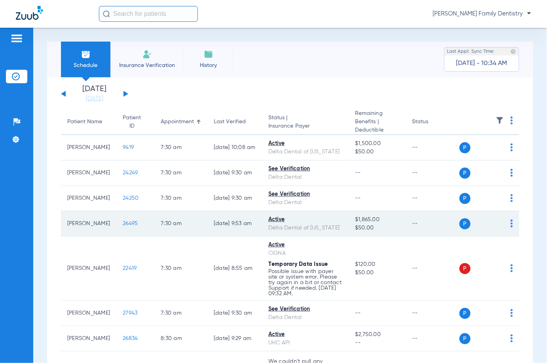
click at [511, 227] on img at bounding box center [512, 223] width 2 height 8
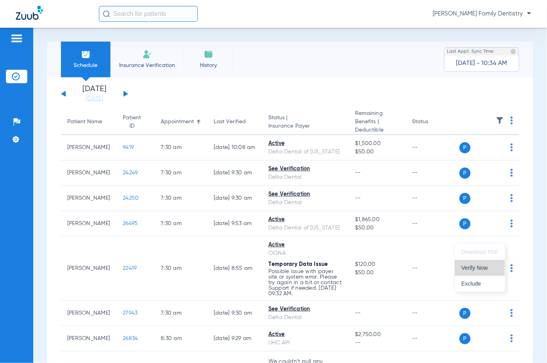
click at [473, 266] on span "Verify Now" at bounding box center [480, 268] width 37 height 6
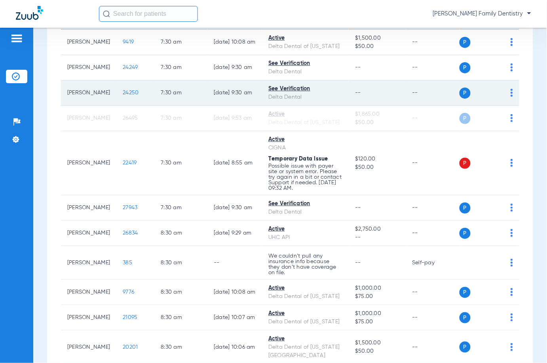
scroll to position [211, 0]
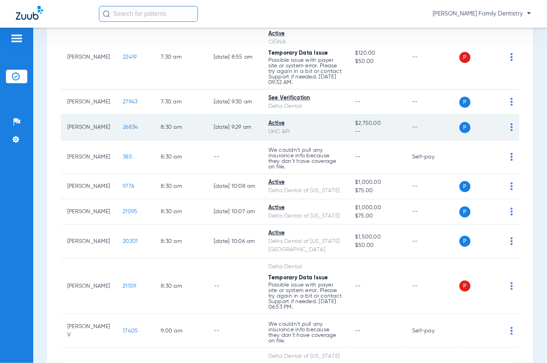
click at [511, 131] on img at bounding box center [512, 127] width 2 height 8
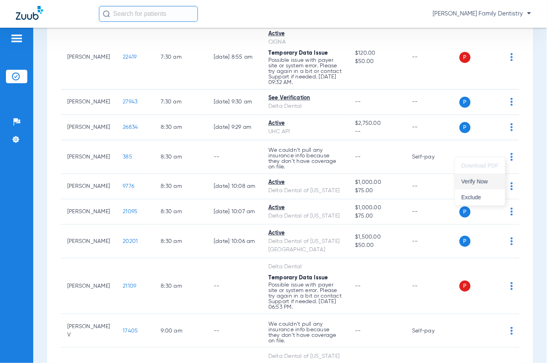
click at [486, 179] on span "Verify Now" at bounding box center [480, 182] width 37 height 6
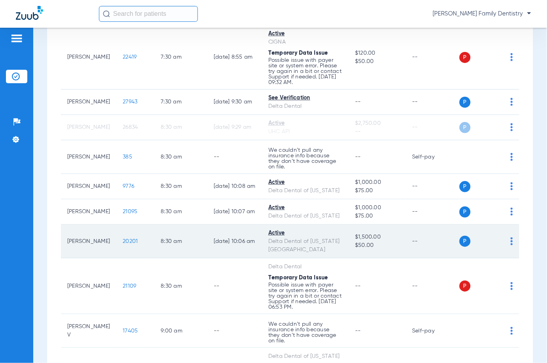
click at [511, 245] on img at bounding box center [512, 241] width 2 height 8
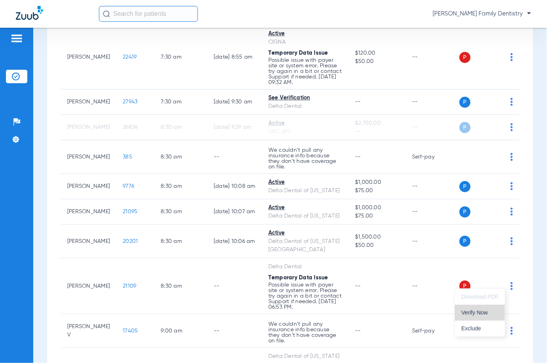
click at [471, 311] on span "Verify Now" at bounding box center [480, 313] width 37 height 6
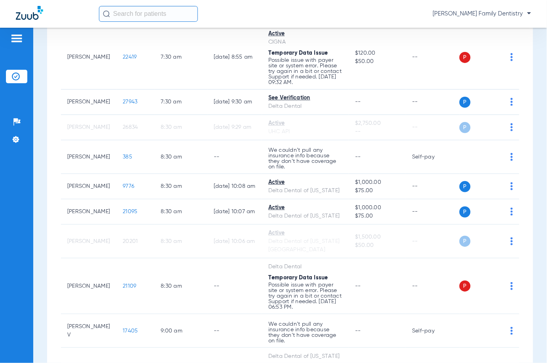
scroll to position [422, 0]
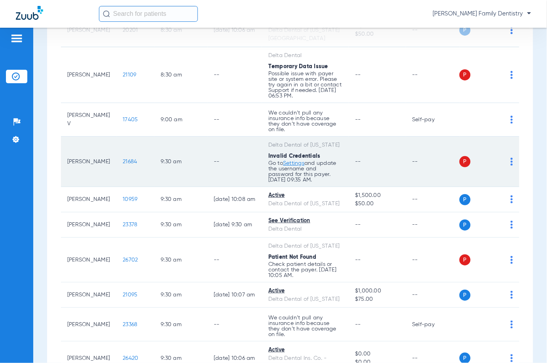
drag, startPoint x: 503, startPoint y: 214, endPoint x: 492, endPoint y: 219, distance: 12.1
click at [511, 165] on img at bounding box center [512, 162] width 2 height 8
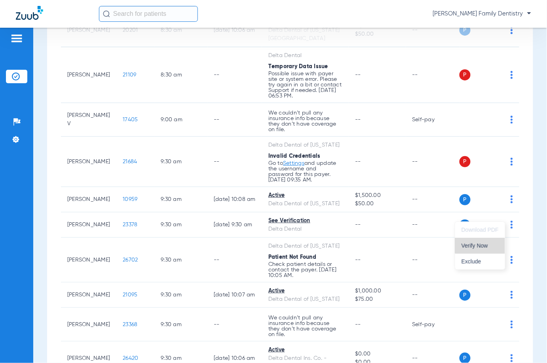
click at [484, 245] on span "Verify Now" at bounding box center [480, 246] width 37 height 6
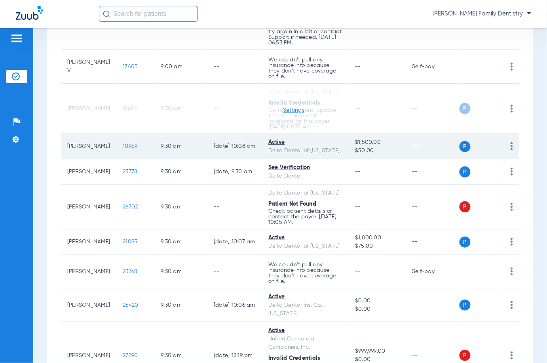
scroll to position [528, 0]
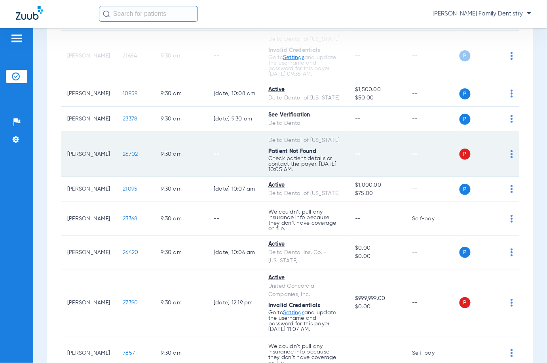
click at [511, 158] on img at bounding box center [512, 154] width 2 height 8
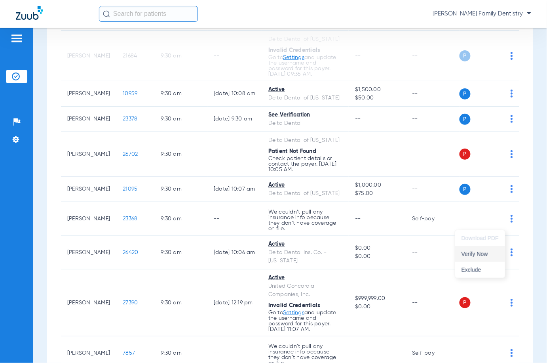
click at [490, 252] on span "Verify Now" at bounding box center [480, 254] width 37 height 6
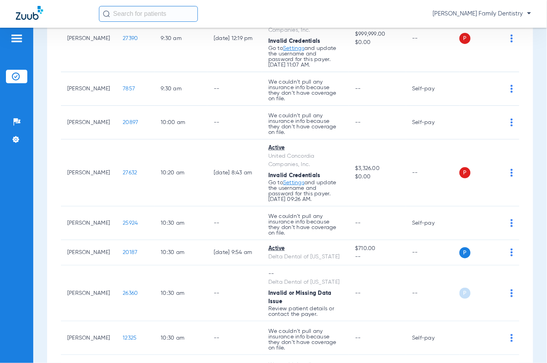
scroll to position [897, 0]
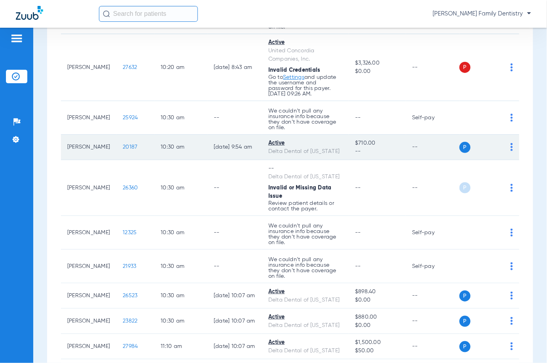
click at [511, 151] on img at bounding box center [512, 147] width 2 height 8
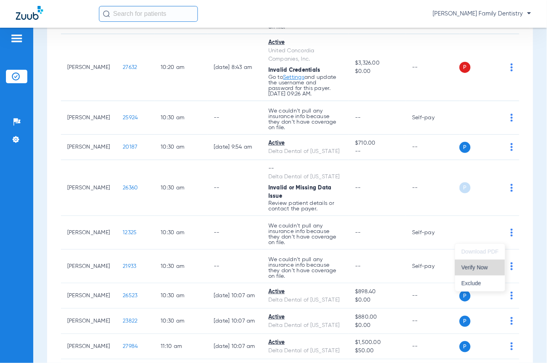
click at [473, 266] on span "Verify Now" at bounding box center [480, 267] width 37 height 6
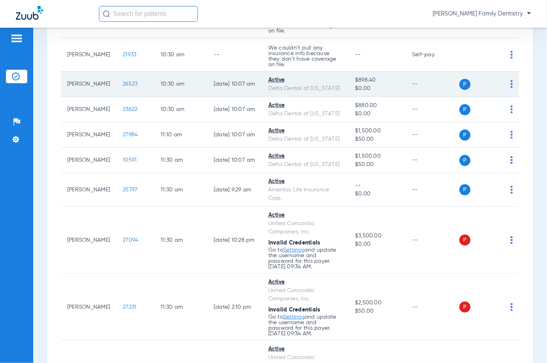
scroll to position [1161, 0]
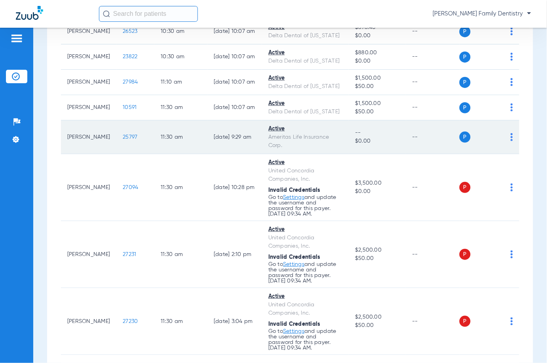
click at [502, 143] on div "P S" at bounding box center [487, 136] width 54 height 11
click at [511, 141] on img at bounding box center [512, 137] width 2 height 8
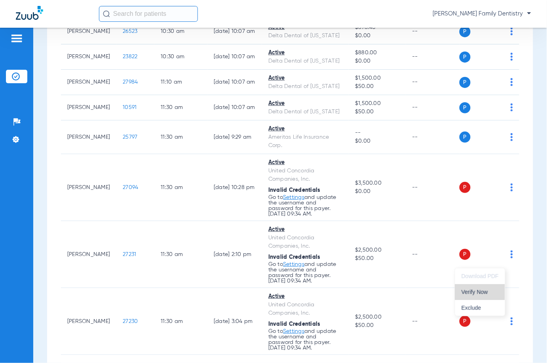
click at [473, 291] on span "Verify Now" at bounding box center [480, 292] width 37 height 6
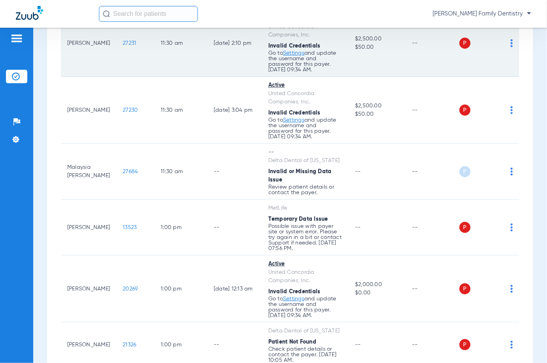
scroll to position [1425, 0]
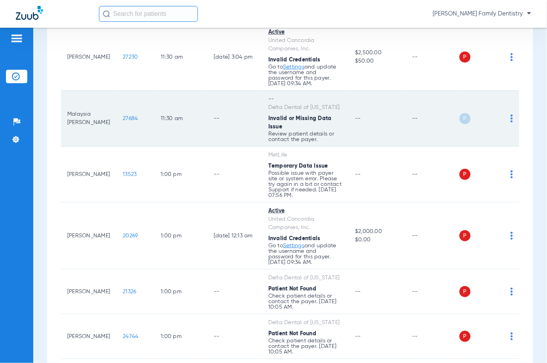
click at [511, 122] on img at bounding box center [512, 118] width 2 height 8
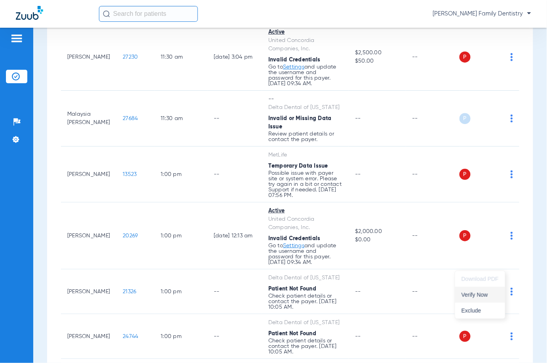
click at [475, 295] on span "Verify Now" at bounding box center [480, 295] width 37 height 6
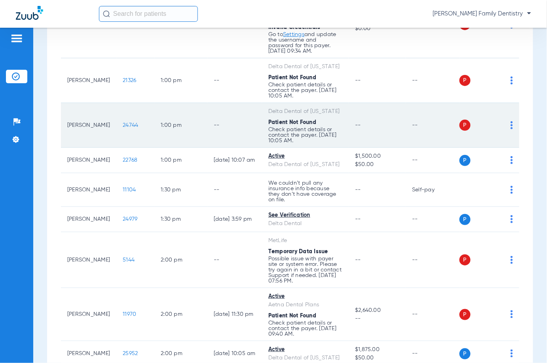
scroll to position [1689, 0]
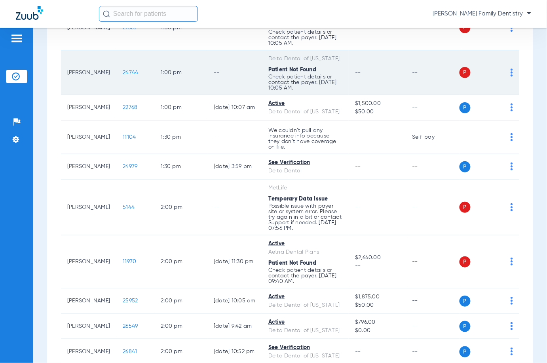
click at [501, 78] on div "P S" at bounding box center [487, 72] width 54 height 11
click at [511, 76] on img at bounding box center [512, 72] width 2 height 8
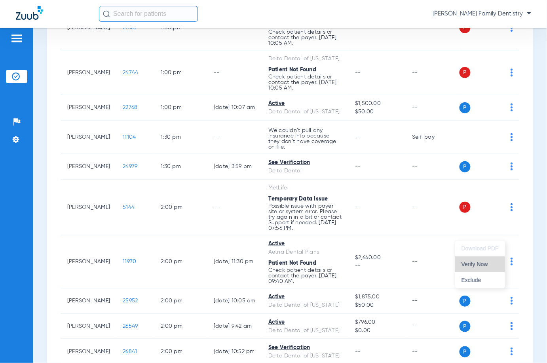
click at [474, 264] on span "Verify Now" at bounding box center [480, 264] width 37 height 6
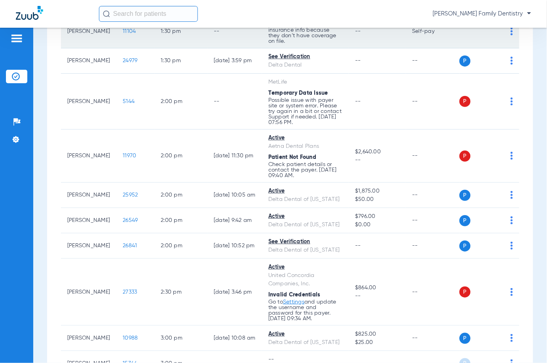
scroll to position [1847, 0]
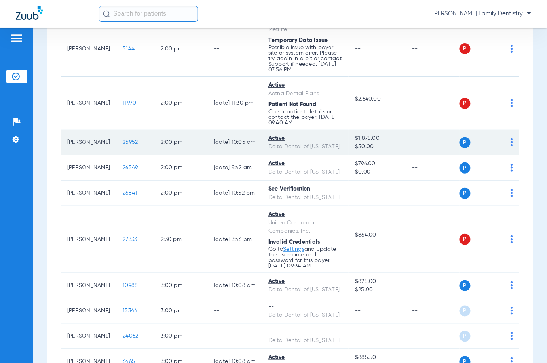
click at [511, 146] on img at bounding box center [512, 142] width 2 height 8
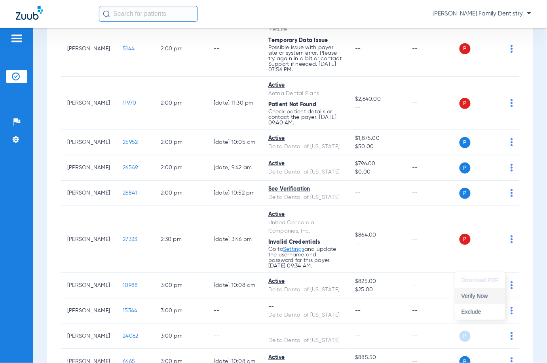
click at [492, 298] on span "Verify Now" at bounding box center [480, 296] width 37 height 6
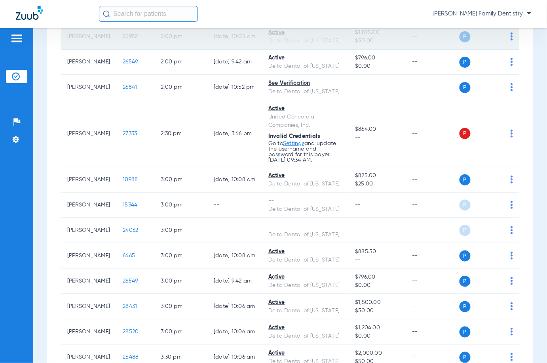
scroll to position [2006, 0]
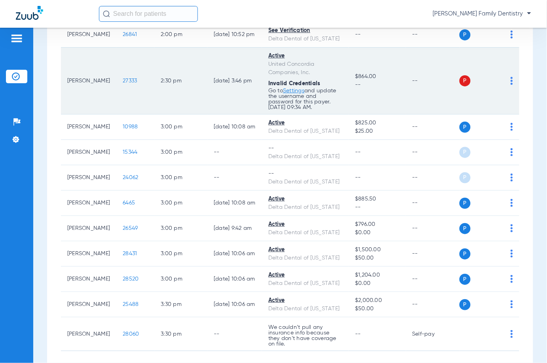
click at [511, 85] on img at bounding box center [512, 81] width 2 height 8
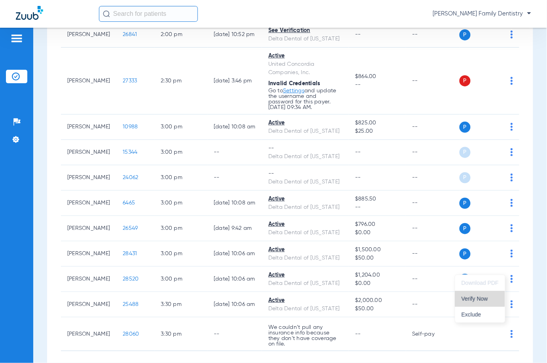
click at [477, 297] on span "Verify Now" at bounding box center [480, 299] width 37 height 6
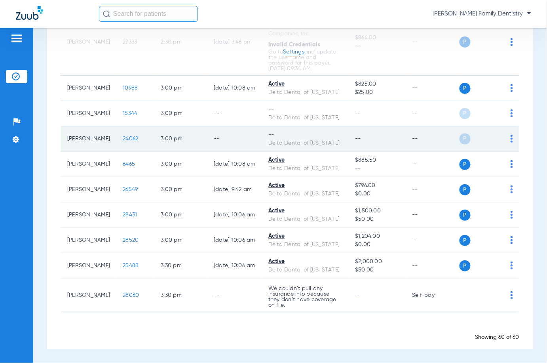
scroll to position [2217, 0]
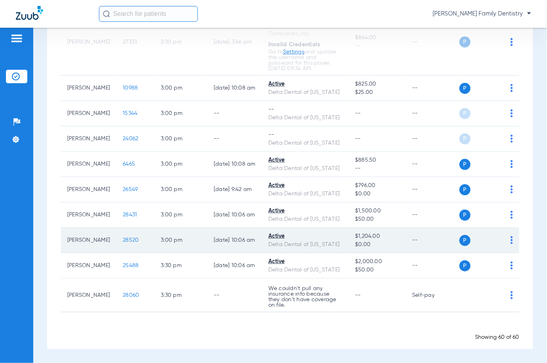
click at [511, 244] on img at bounding box center [512, 240] width 2 height 8
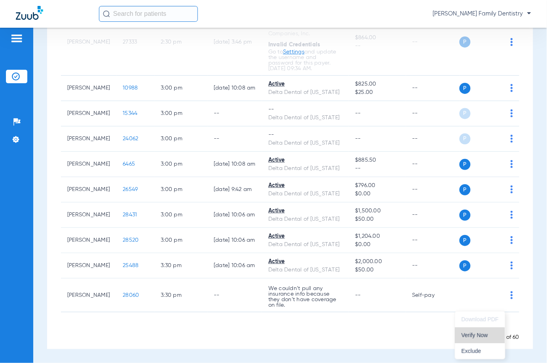
click at [473, 336] on span "Verify Now" at bounding box center [480, 335] width 37 height 6
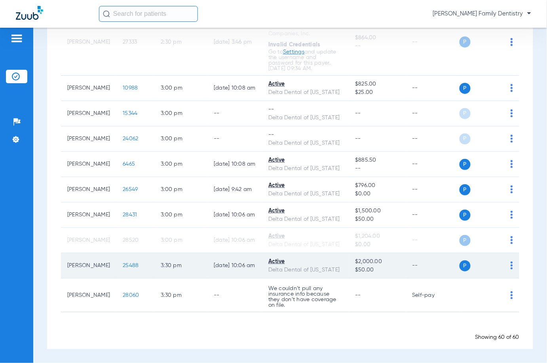
click at [502, 271] on div "P S" at bounding box center [487, 265] width 54 height 11
click at [511, 269] on img at bounding box center [512, 265] width 2 height 8
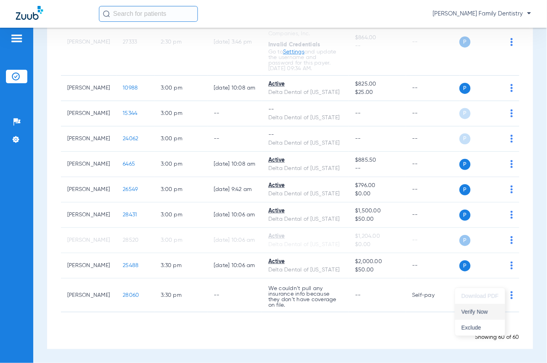
click at [490, 311] on span "Verify Now" at bounding box center [480, 312] width 37 height 6
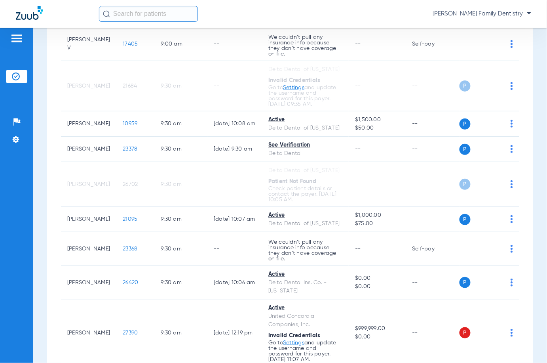
scroll to position [0, 0]
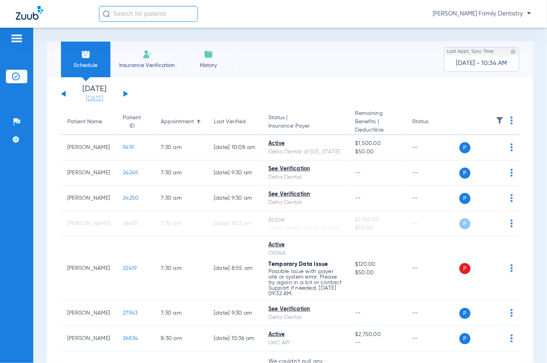
click at [89, 97] on link "[DATE]" at bounding box center [95, 99] width 48 height 8
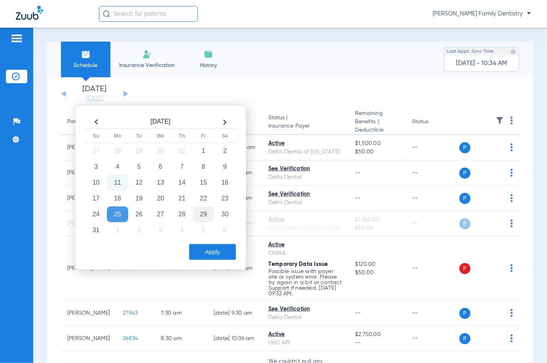
click at [203, 216] on td "29" at bounding box center [203, 214] width 21 height 16
click at [216, 253] on button "Apply" at bounding box center [212, 252] width 47 height 16
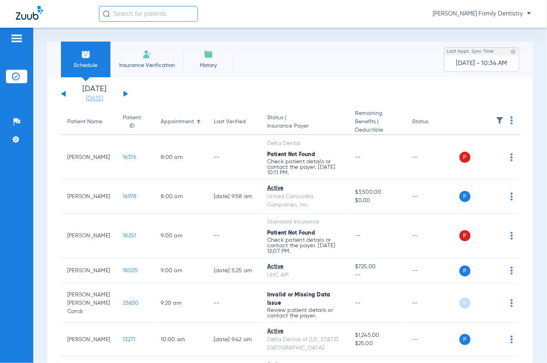
click at [98, 95] on link "[DATE]" at bounding box center [95, 99] width 48 height 8
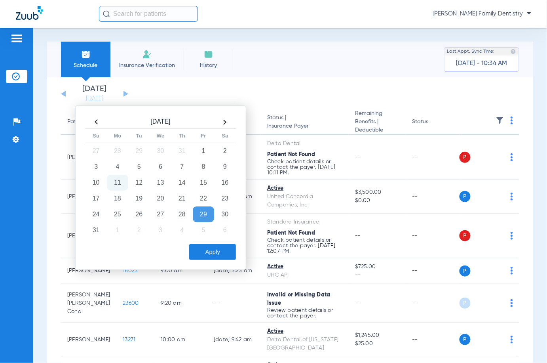
click at [224, 119] on th at bounding box center [224, 122] width 21 height 13
click at [139, 146] on td "2" at bounding box center [138, 151] width 21 height 16
click at [202, 249] on button "Apply" at bounding box center [212, 252] width 47 height 16
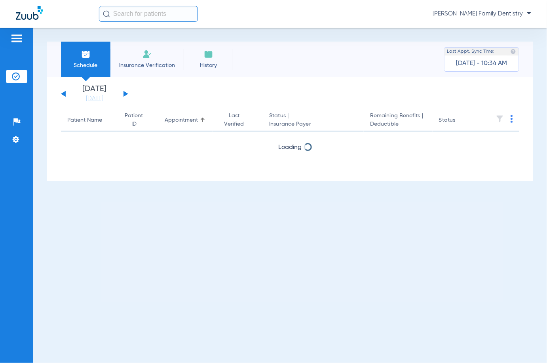
click at [513, 120] on img at bounding box center [512, 119] width 2 height 8
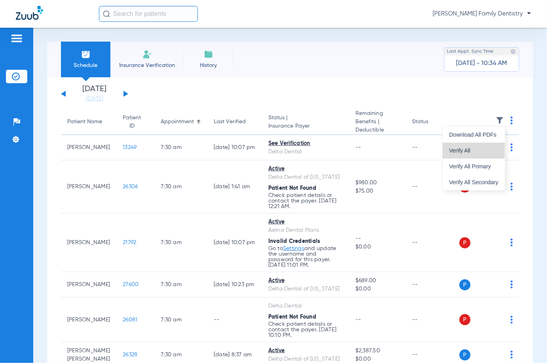
click at [477, 148] on span "Verify All" at bounding box center [473, 151] width 49 height 6
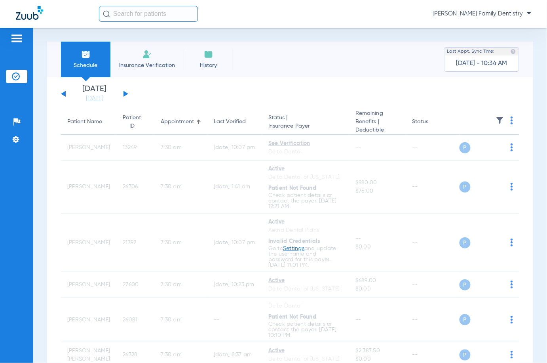
click at [65, 94] on button at bounding box center [63, 94] width 5 height 6
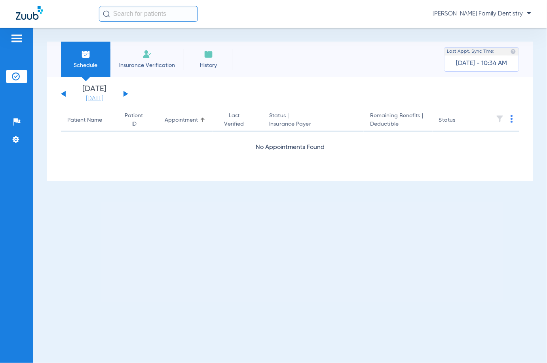
click at [97, 97] on link "[DATE]" at bounding box center [95, 99] width 48 height 8
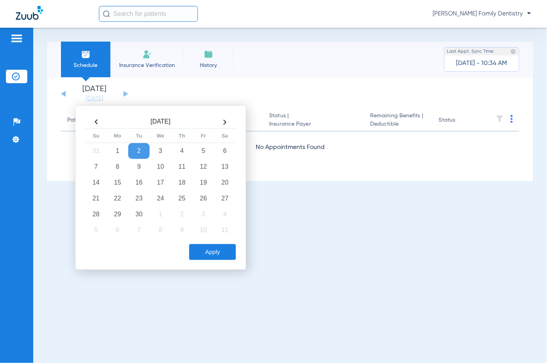
click at [96, 120] on th at bounding box center [96, 122] width 21 height 13
click at [120, 184] on td "11" at bounding box center [117, 183] width 21 height 16
click at [213, 248] on button "Apply" at bounding box center [212, 252] width 47 height 16
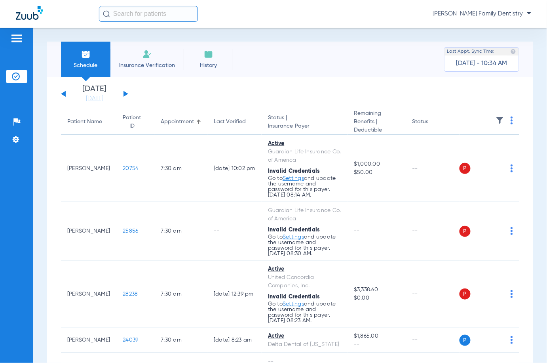
click at [243, 42] on div "Schedule Insurance Verification History Last Appt. Sync Time: [DATE] - 10:34 AM" at bounding box center [290, 60] width 486 height 36
click at [94, 97] on link "[DATE]" at bounding box center [95, 99] width 48 height 8
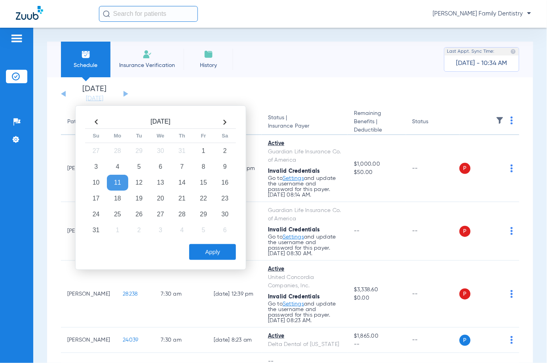
click at [224, 121] on th at bounding box center [224, 122] width 21 height 13
click at [141, 149] on td "2" at bounding box center [138, 151] width 21 height 16
click at [215, 253] on button "Apply" at bounding box center [212, 252] width 47 height 16
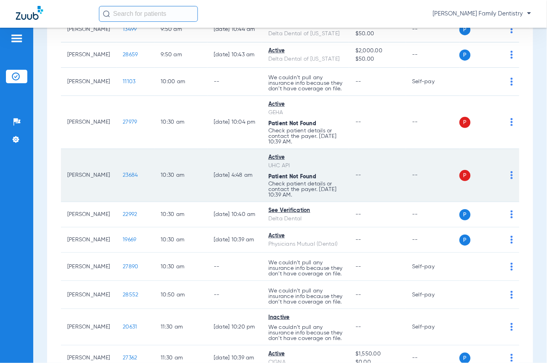
scroll to position [1267, 0]
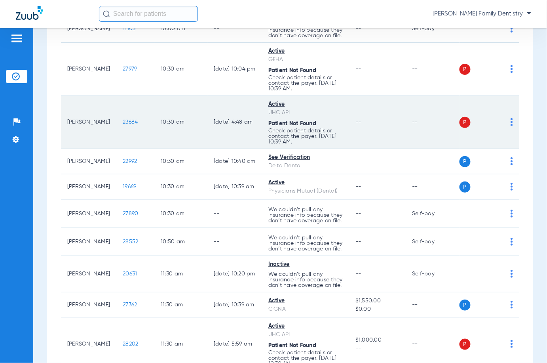
click at [511, 126] on img at bounding box center [512, 122] width 2 height 8
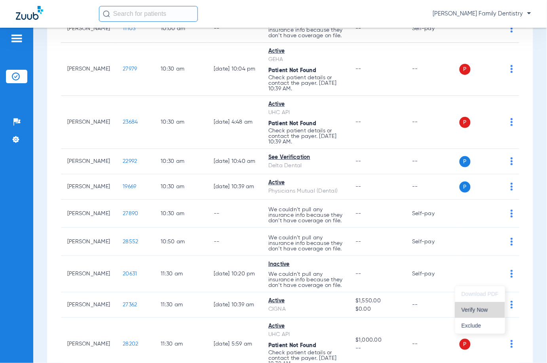
click at [484, 310] on span "Verify Now" at bounding box center [480, 310] width 37 height 6
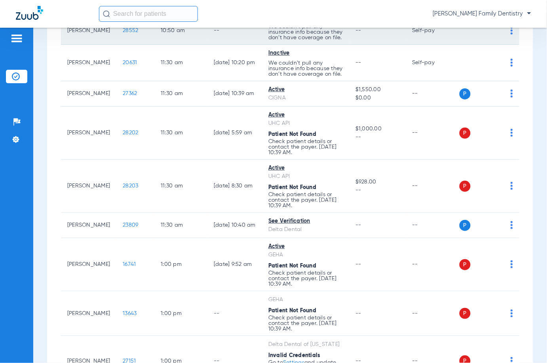
scroll to position [1584, 0]
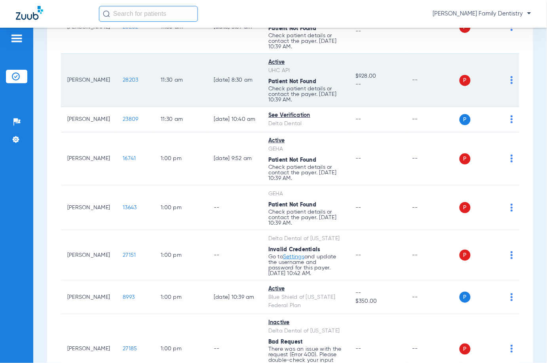
click at [511, 84] on img at bounding box center [512, 80] width 2 height 8
click at [481, 291] on span "Verify Now" at bounding box center [480, 294] width 37 height 6
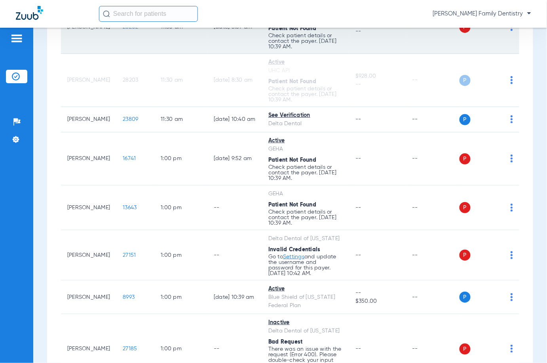
click at [502, 33] on div "P S" at bounding box center [487, 27] width 54 height 11
click at [511, 31] on img at bounding box center [512, 27] width 2 height 8
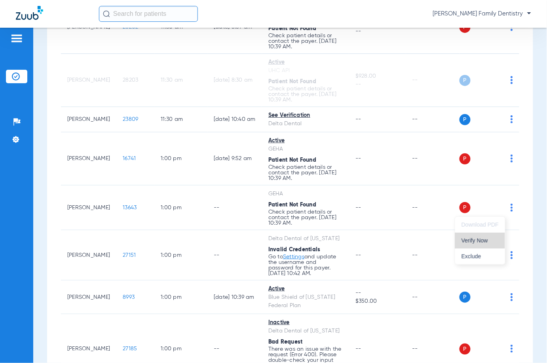
click at [478, 240] on span "Verify Now" at bounding box center [480, 241] width 37 height 6
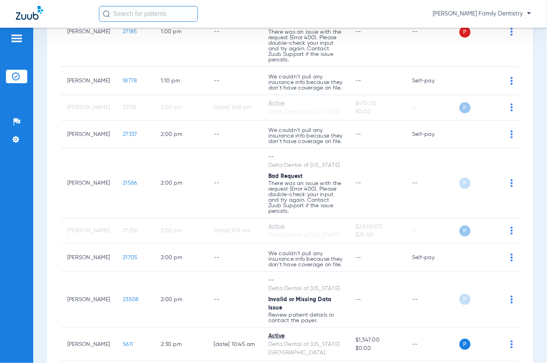
scroll to position [1847, 0]
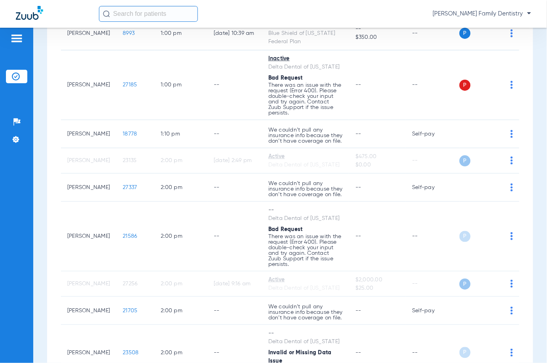
click at [487, 156] on span "Verify Now" at bounding box center [480, 157] width 37 height 6
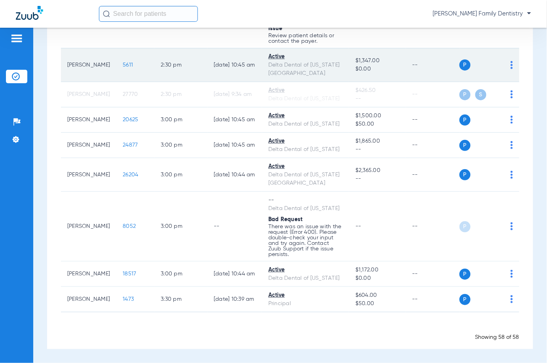
scroll to position [2469, 0]
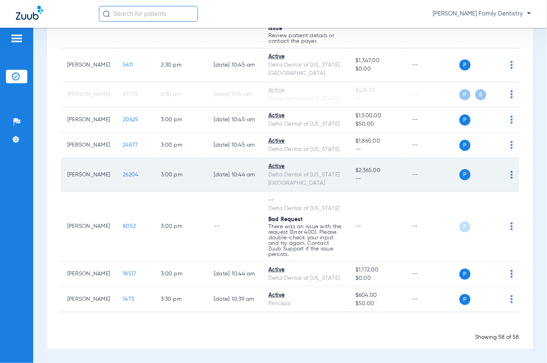
click at [501, 169] on div "P S" at bounding box center [487, 174] width 54 height 11
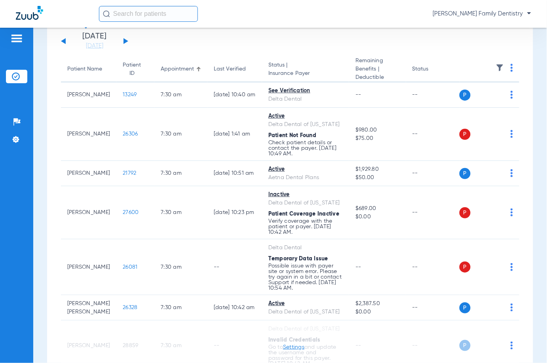
scroll to position [0, 0]
